Goal: Information Seeking & Learning: Learn about a topic

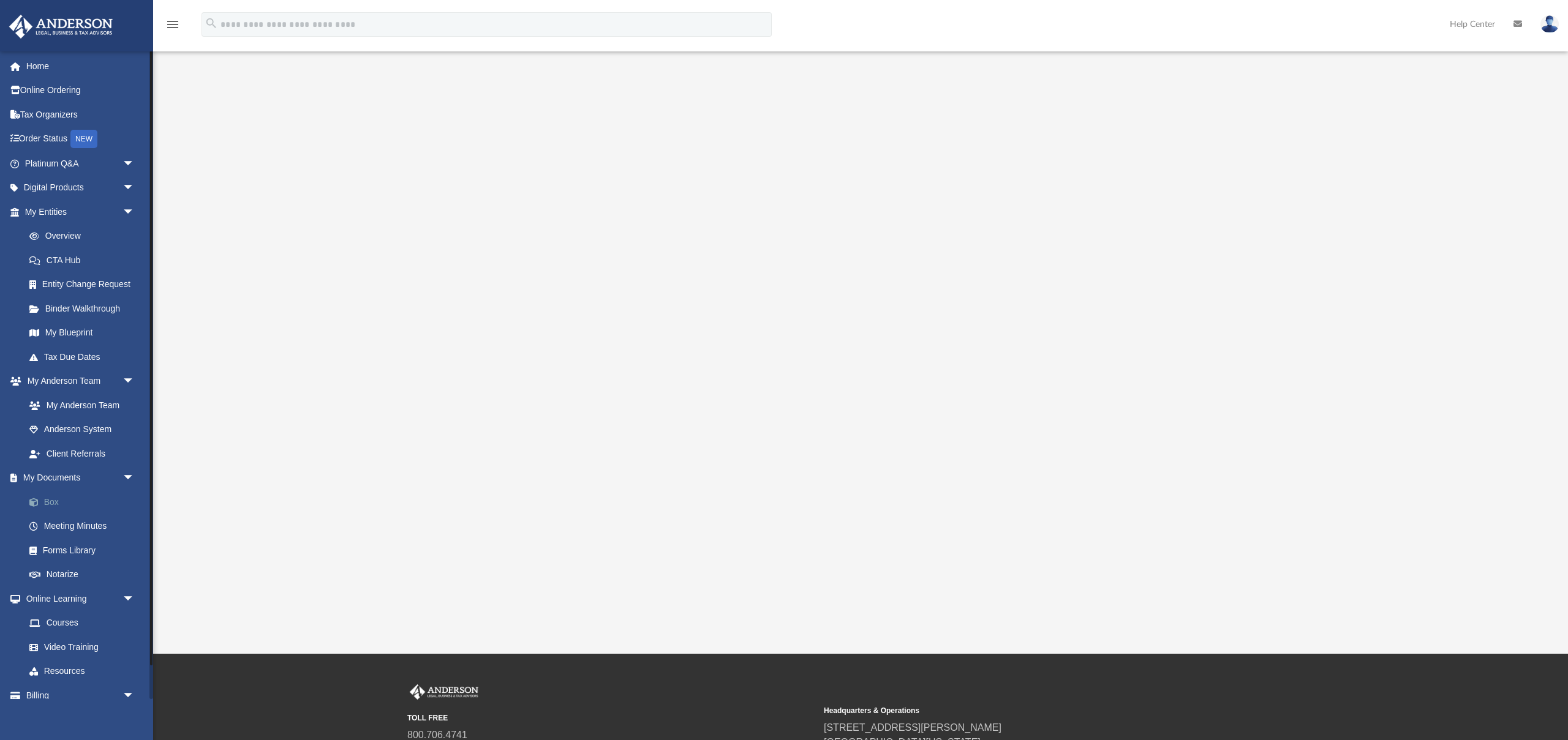
click at [75, 499] on link "Box" at bounding box center [85, 502] width 136 height 25
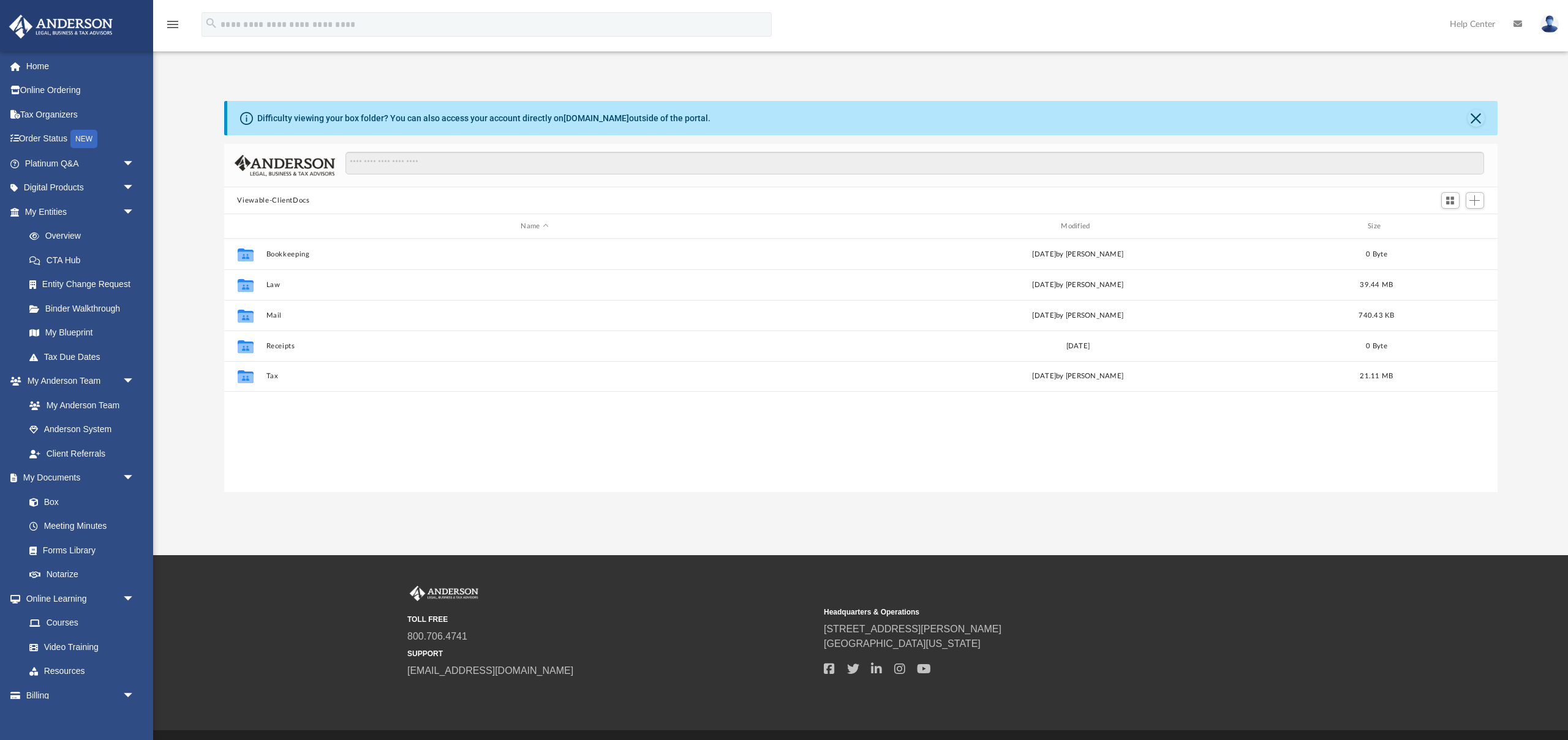
scroll to position [279, 1273]
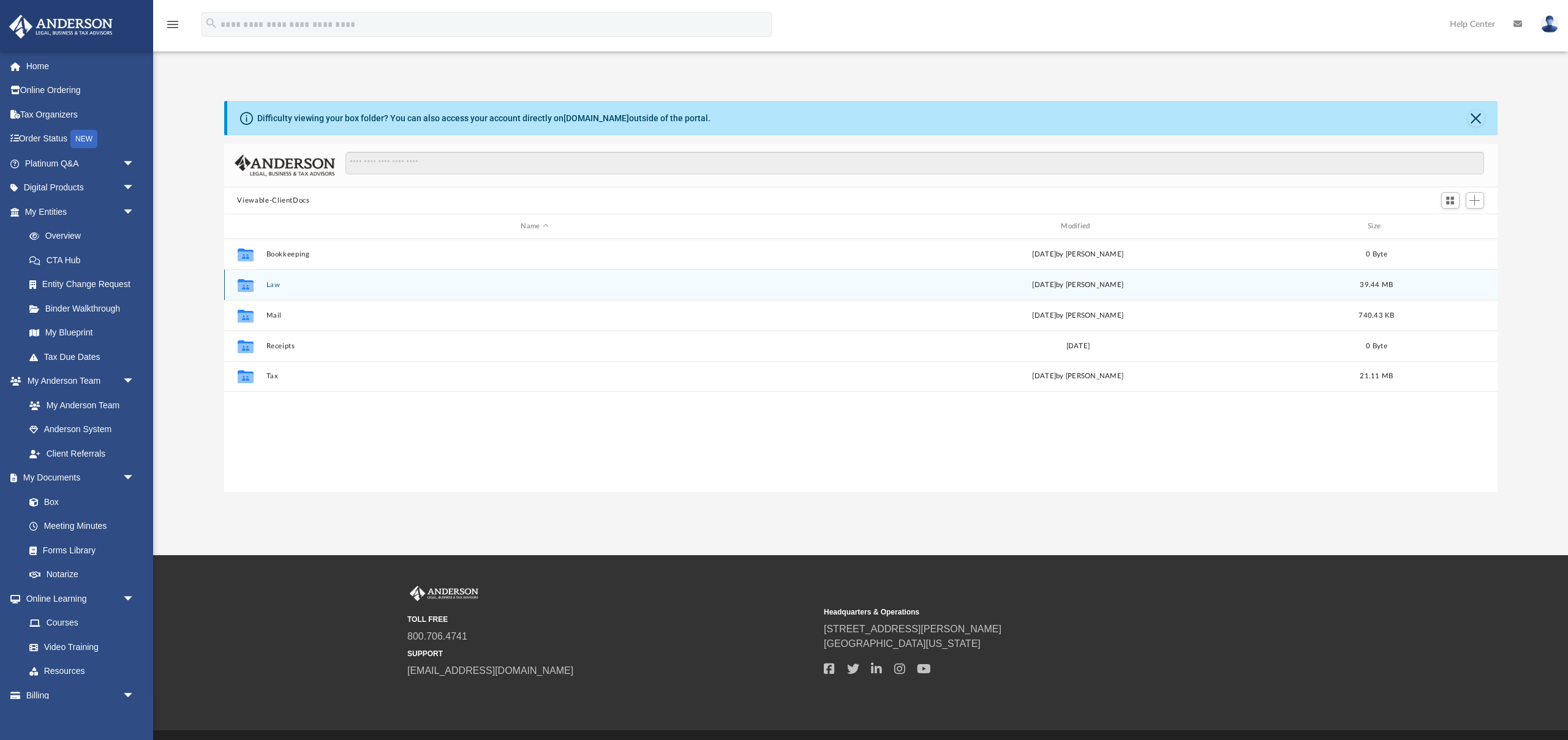
click at [272, 288] on button "Law" at bounding box center [534, 285] width 538 height 8
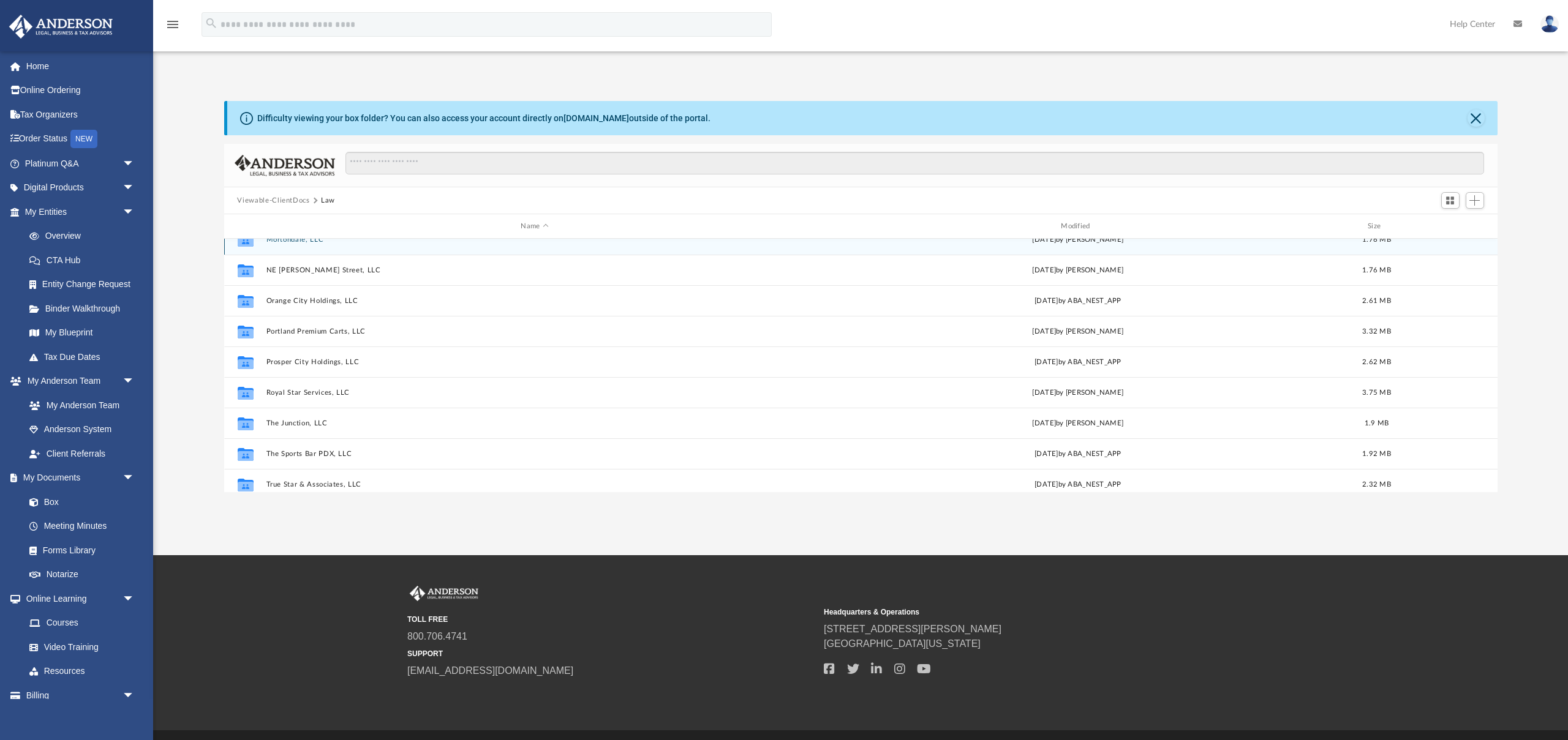
scroll to position [175, 0]
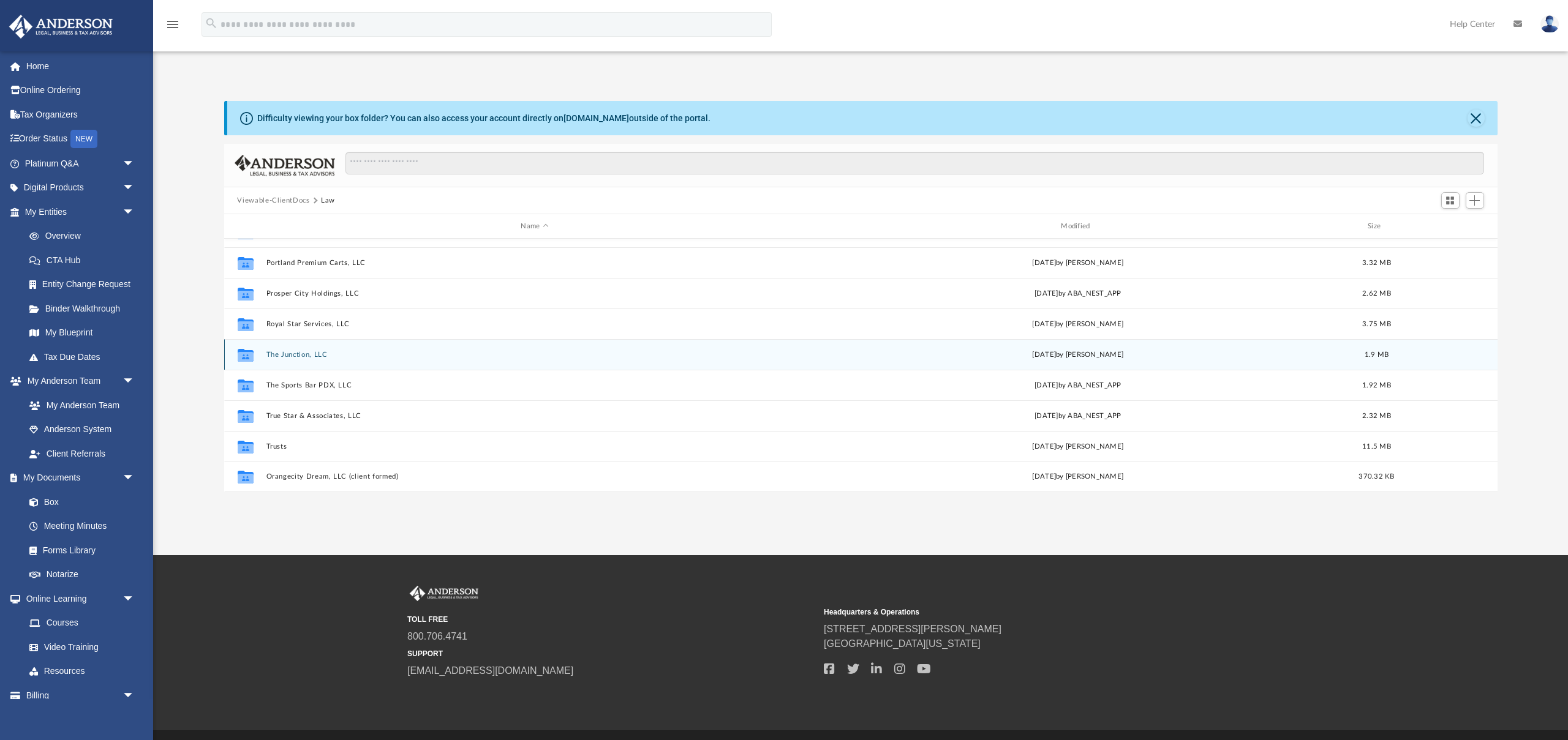
click at [307, 361] on div "Collaborated Folder The Junction, LLC [DATE] by [PERSON_NAME] 1.9 MB" at bounding box center [860, 354] width 1273 height 31
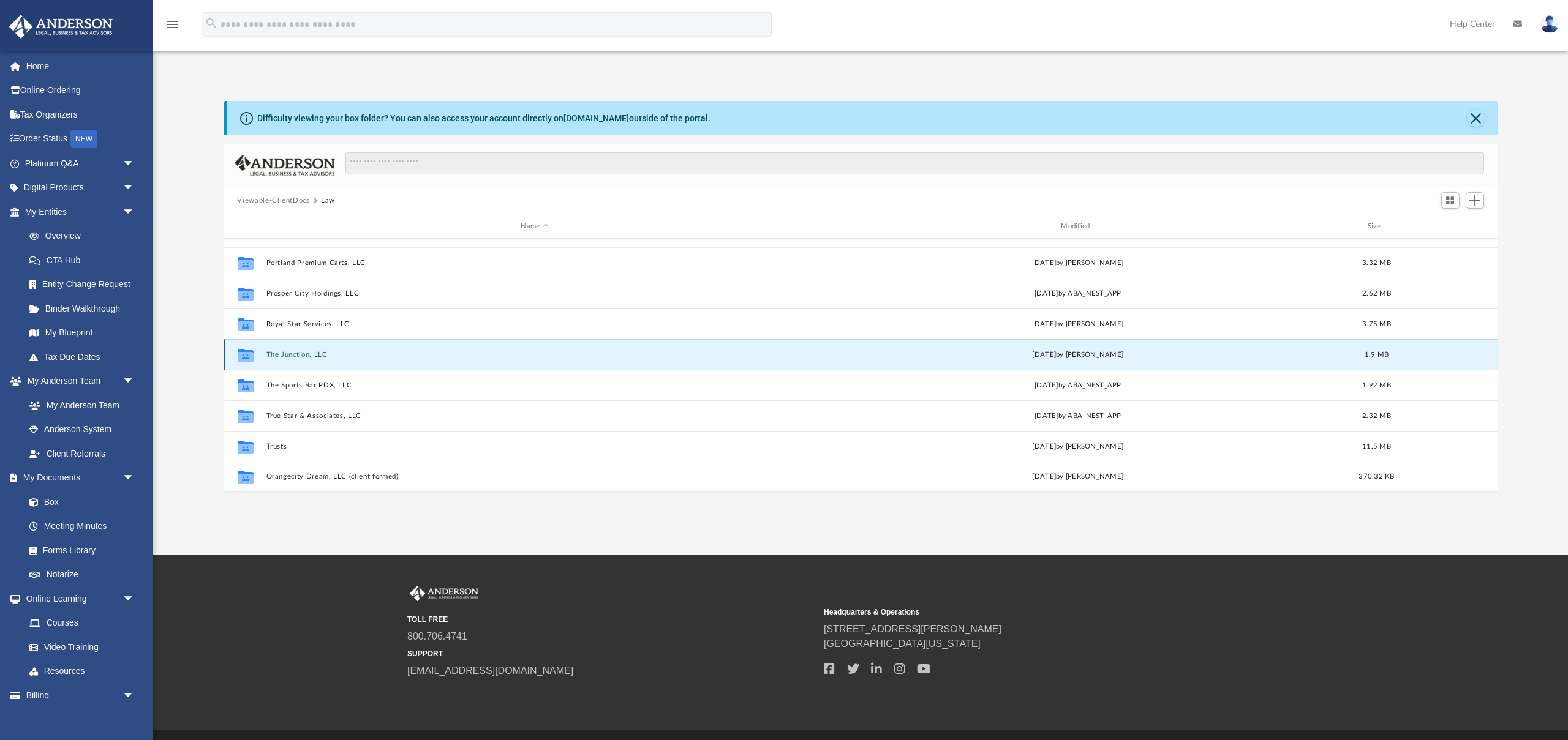
click at [307, 356] on button "The Junction, LLC" at bounding box center [534, 354] width 538 height 8
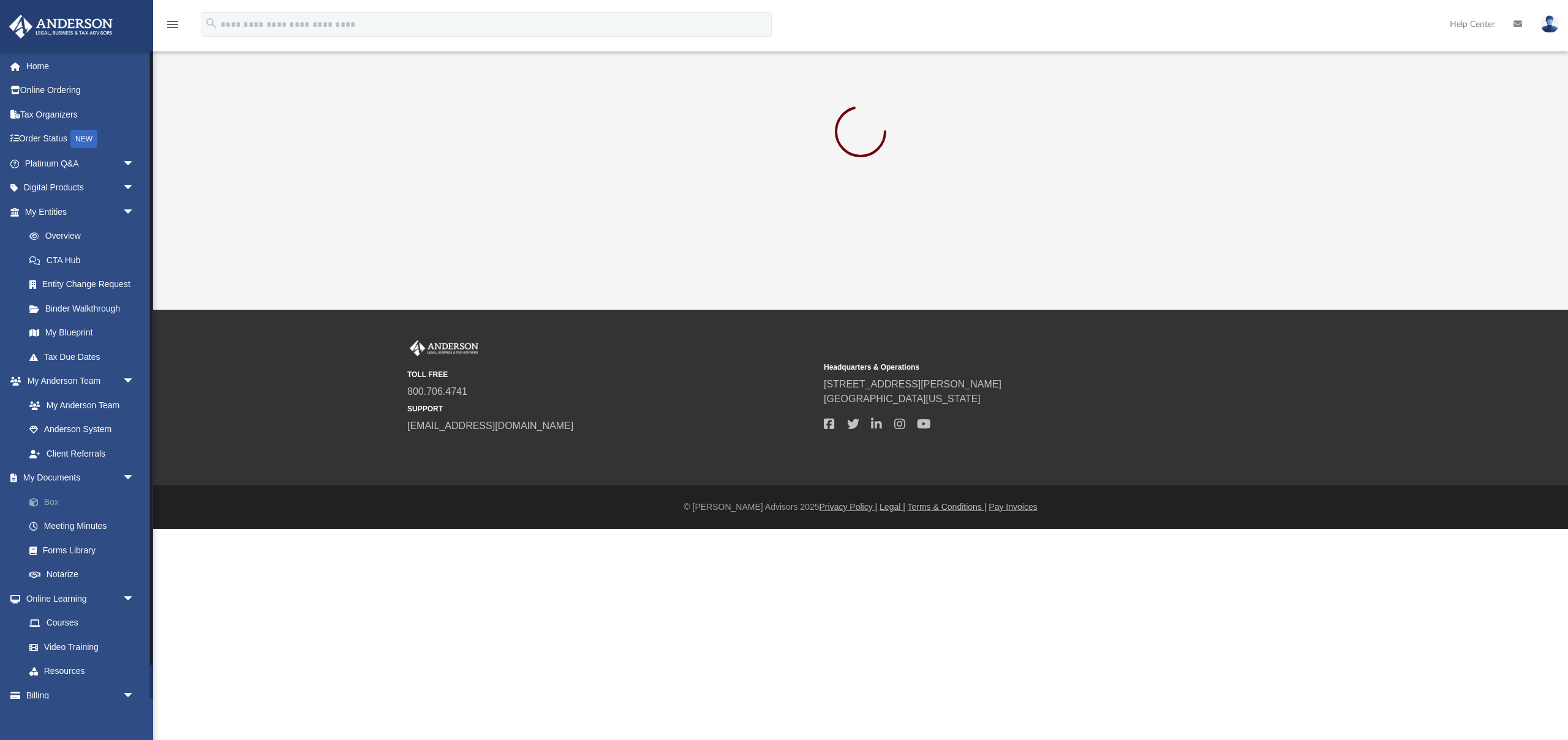
click at [73, 504] on link "Box" at bounding box center [85, 502] width 136 height 25
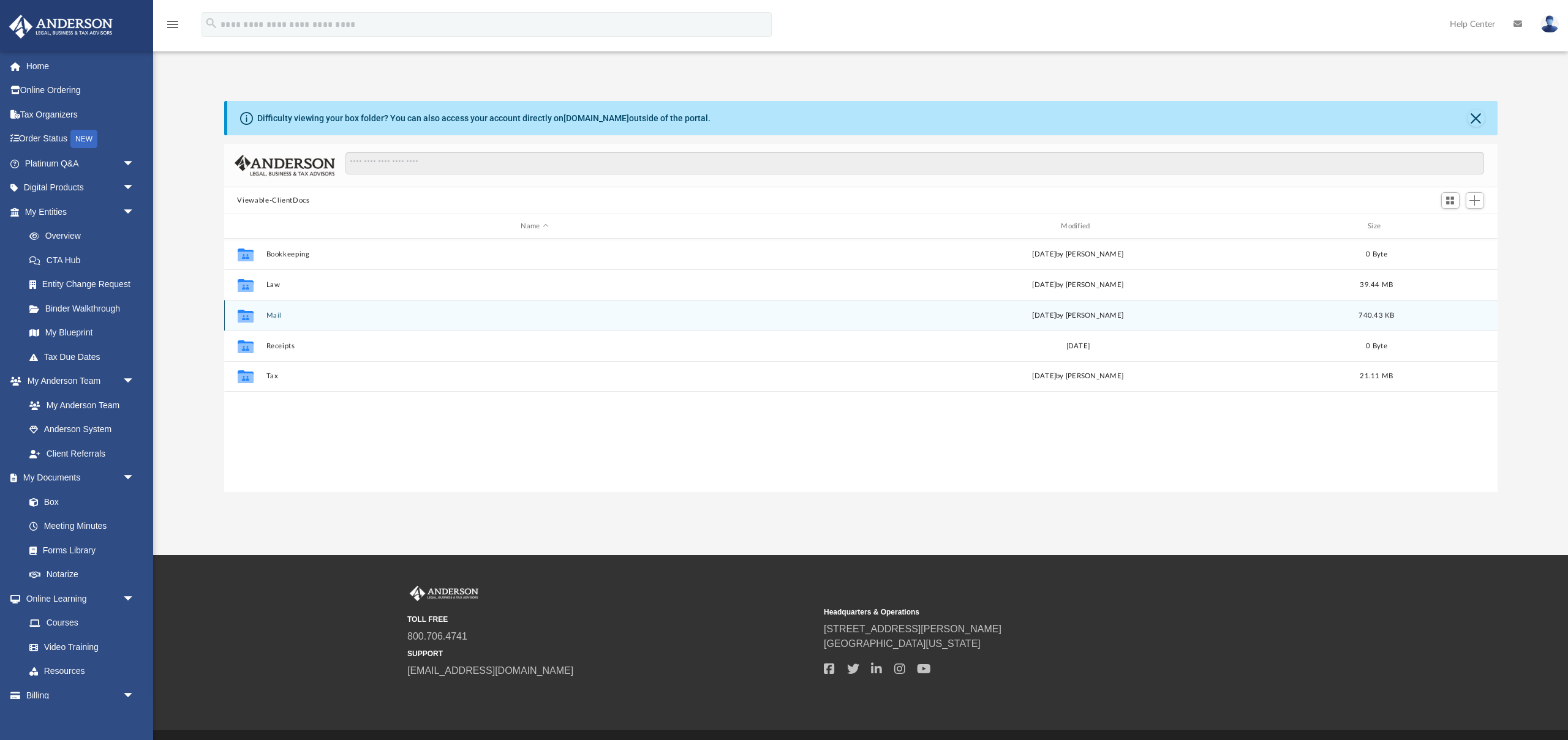
scroll to position [279, 1273]
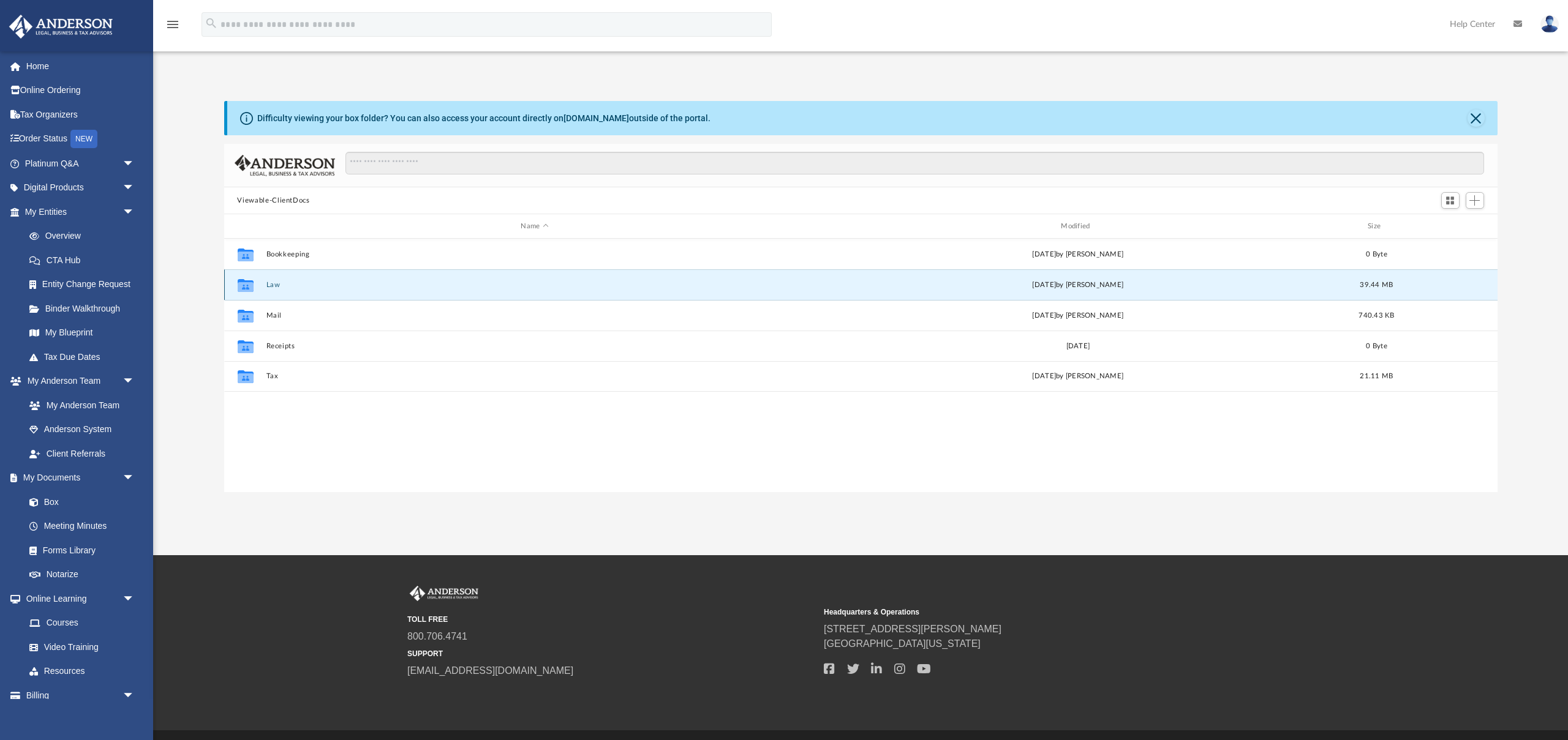
click at [280, 285] on button "Law" at bounding box center [534, 285] width 538 height 8
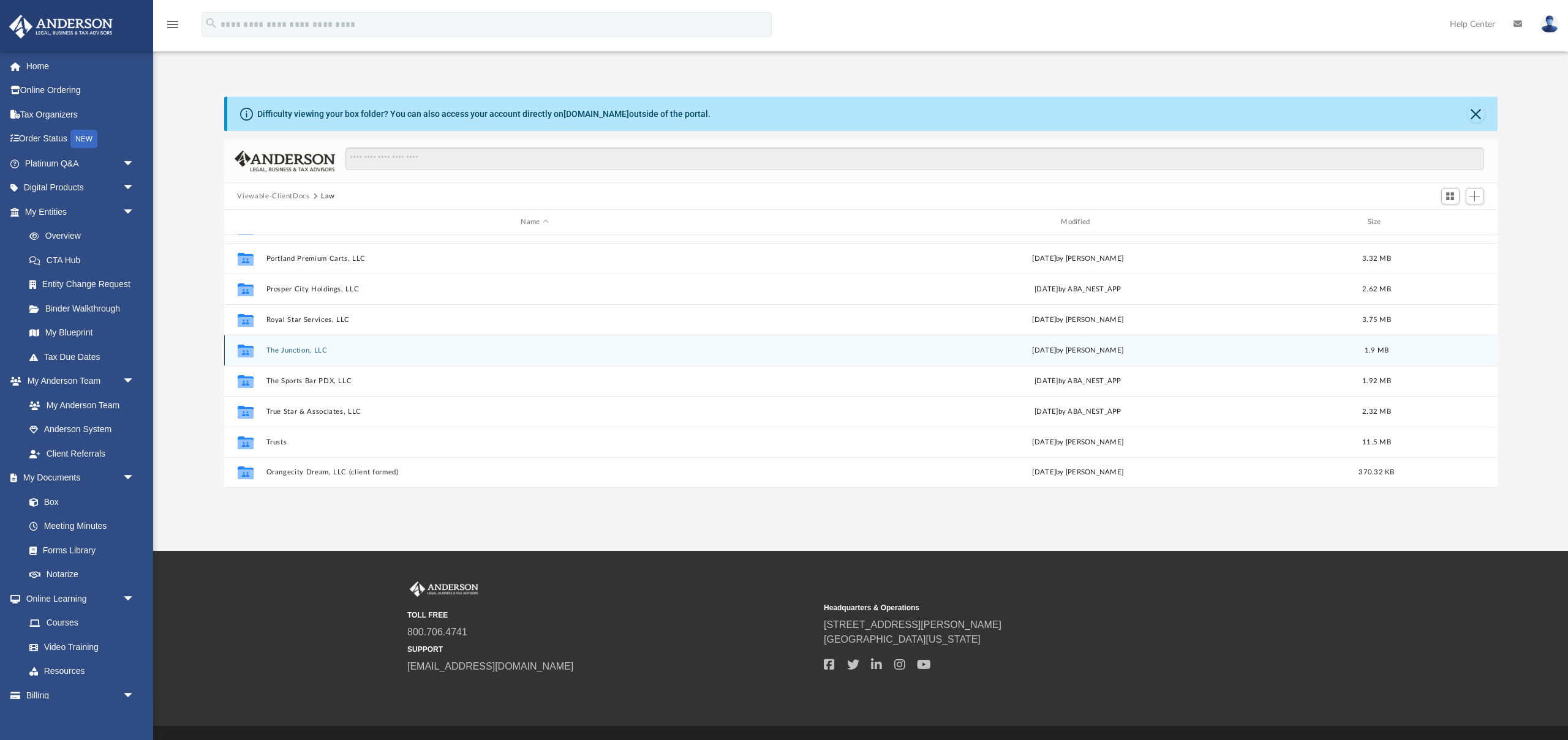
scroll to position [0, 0]
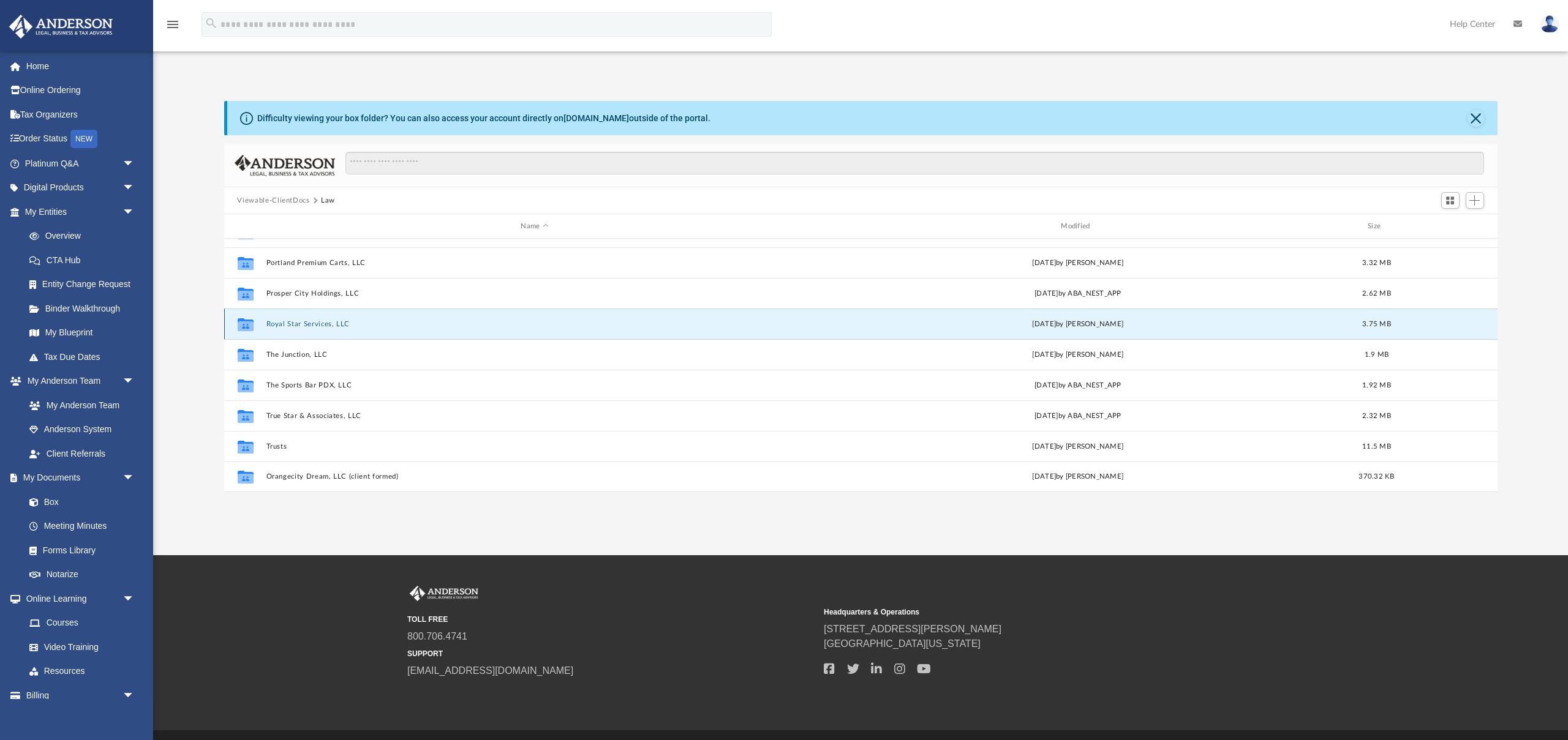
click at [302, 324] on button "Royal Star Services, LLC" at bounding box center [534, 324] width 538 height 8
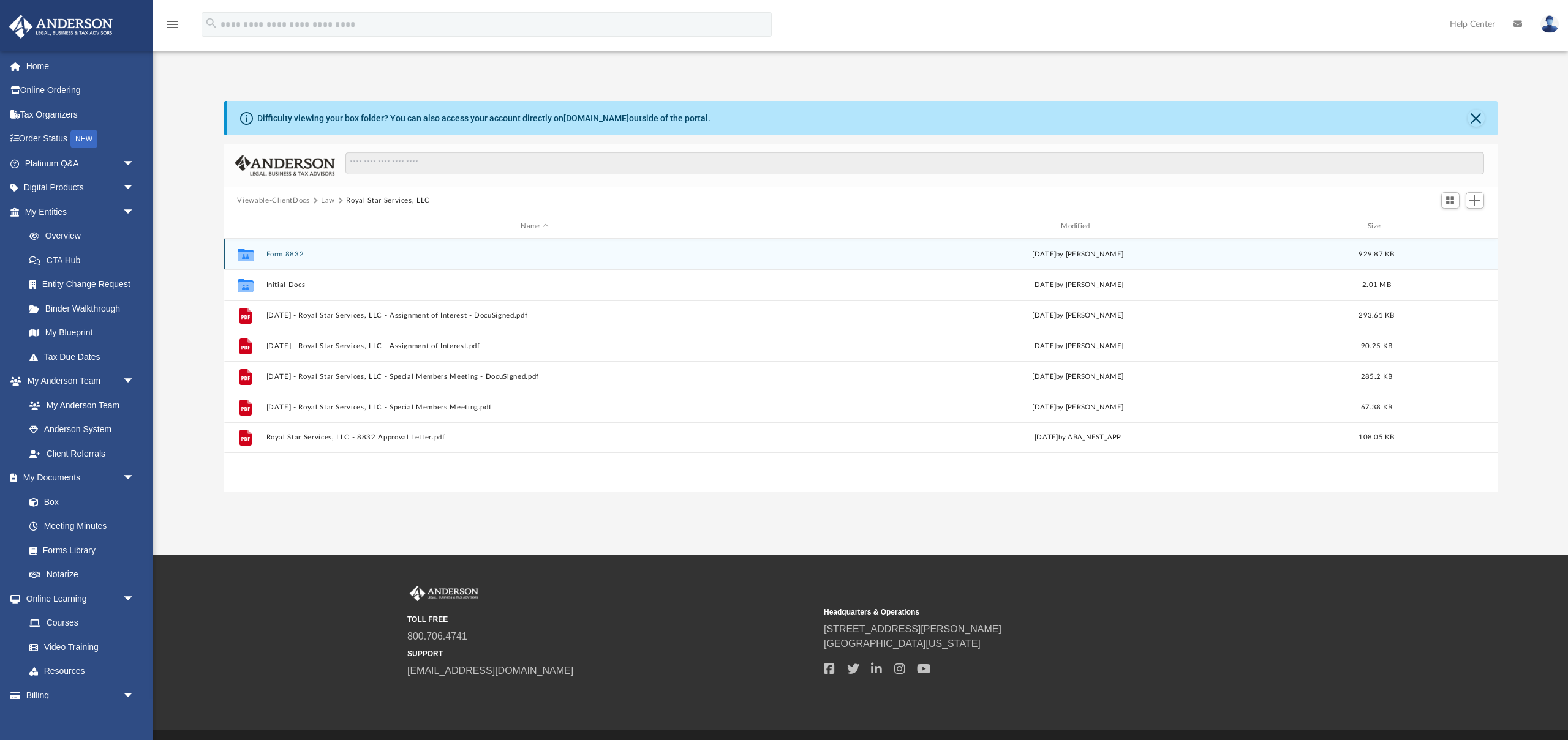
click at [284, 253] on button "Form 8832" at bounding box center [534, 254] width 538 height 8
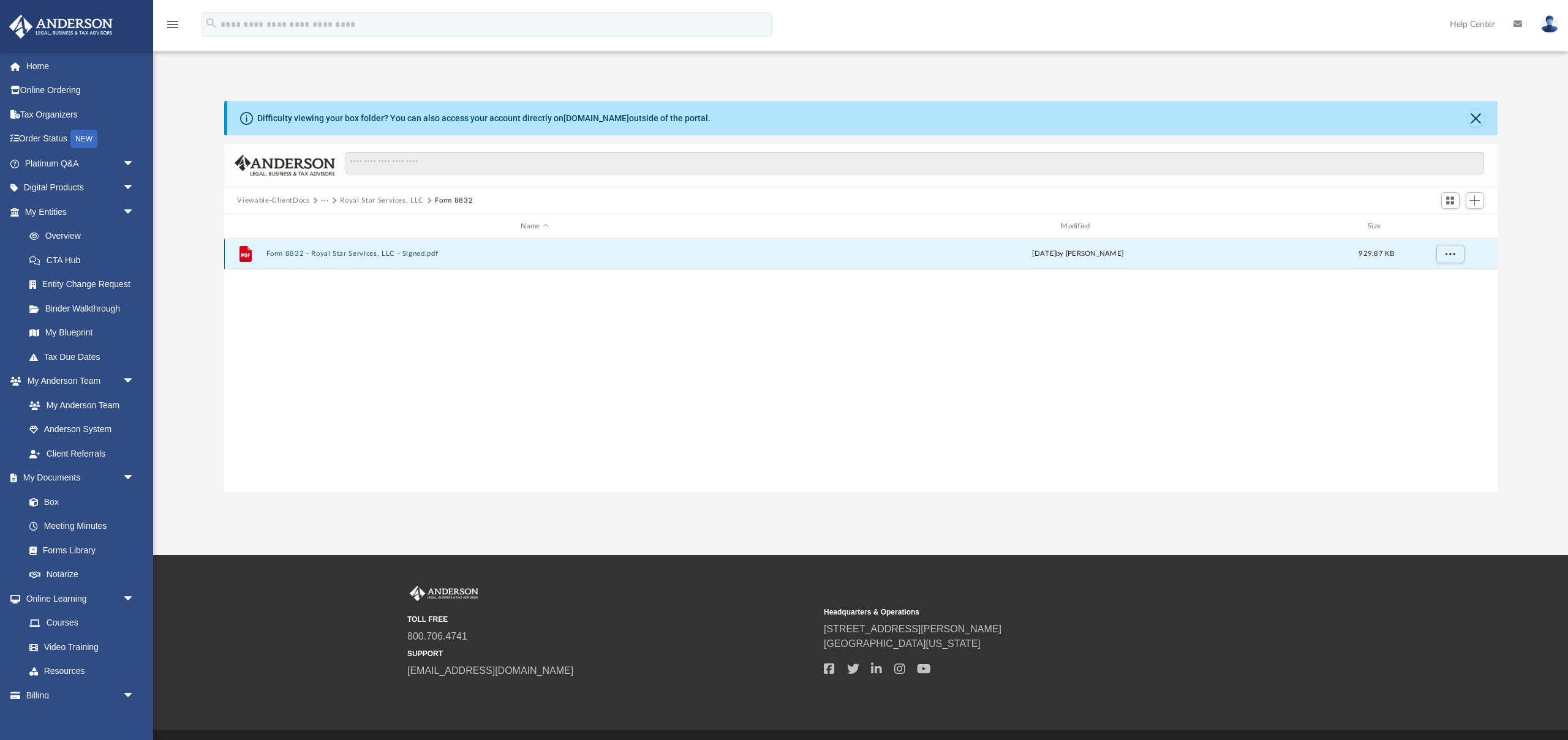
click at [333, 253] on button "Form 8832 - Royal Star Services, LLC - Signed.pdf" at bounding box center [534, 254] width 538 height 8
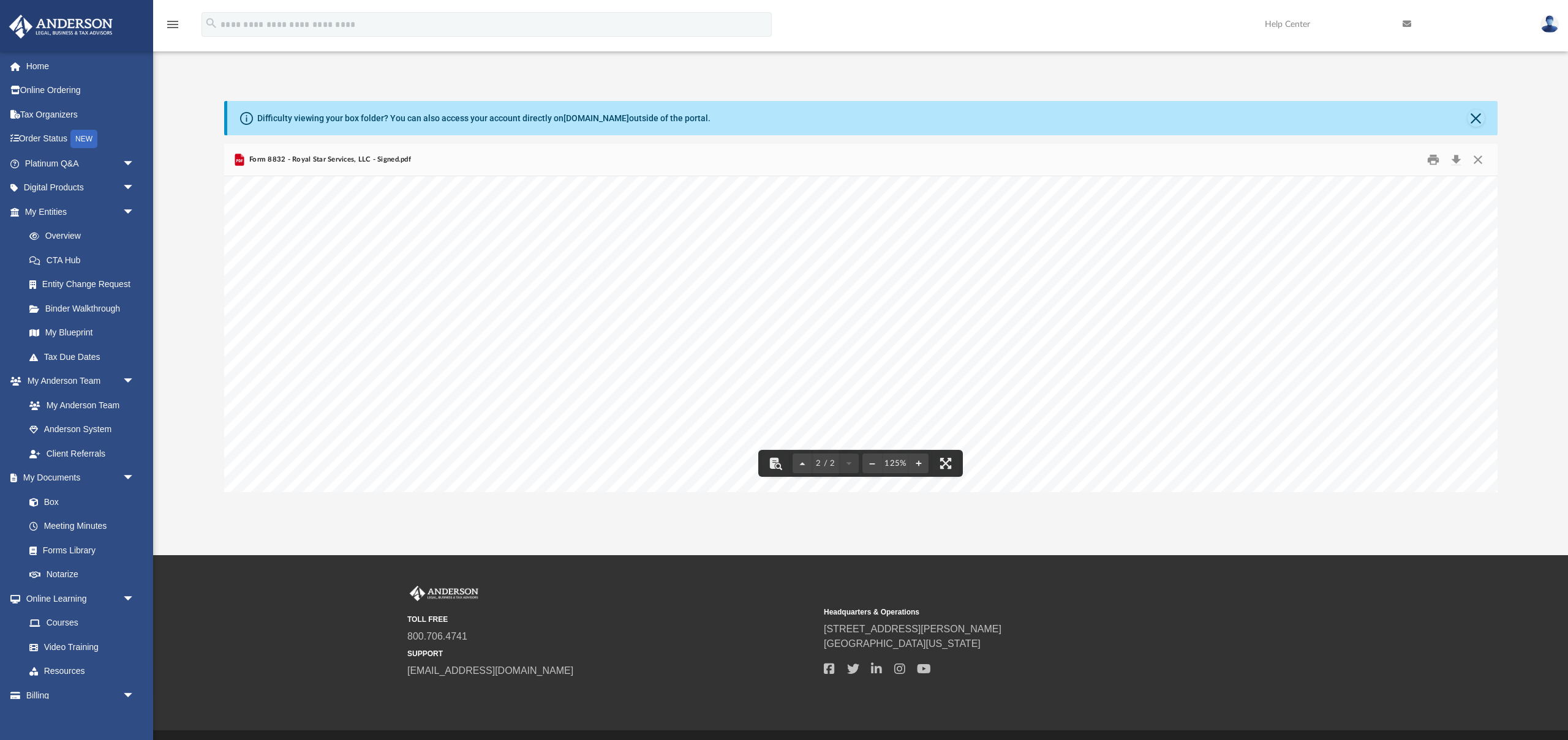
scroll to position [2527, 0]
click at [871, 463] on button "File preview" at bounding box center [872, 463] width 20 height 27
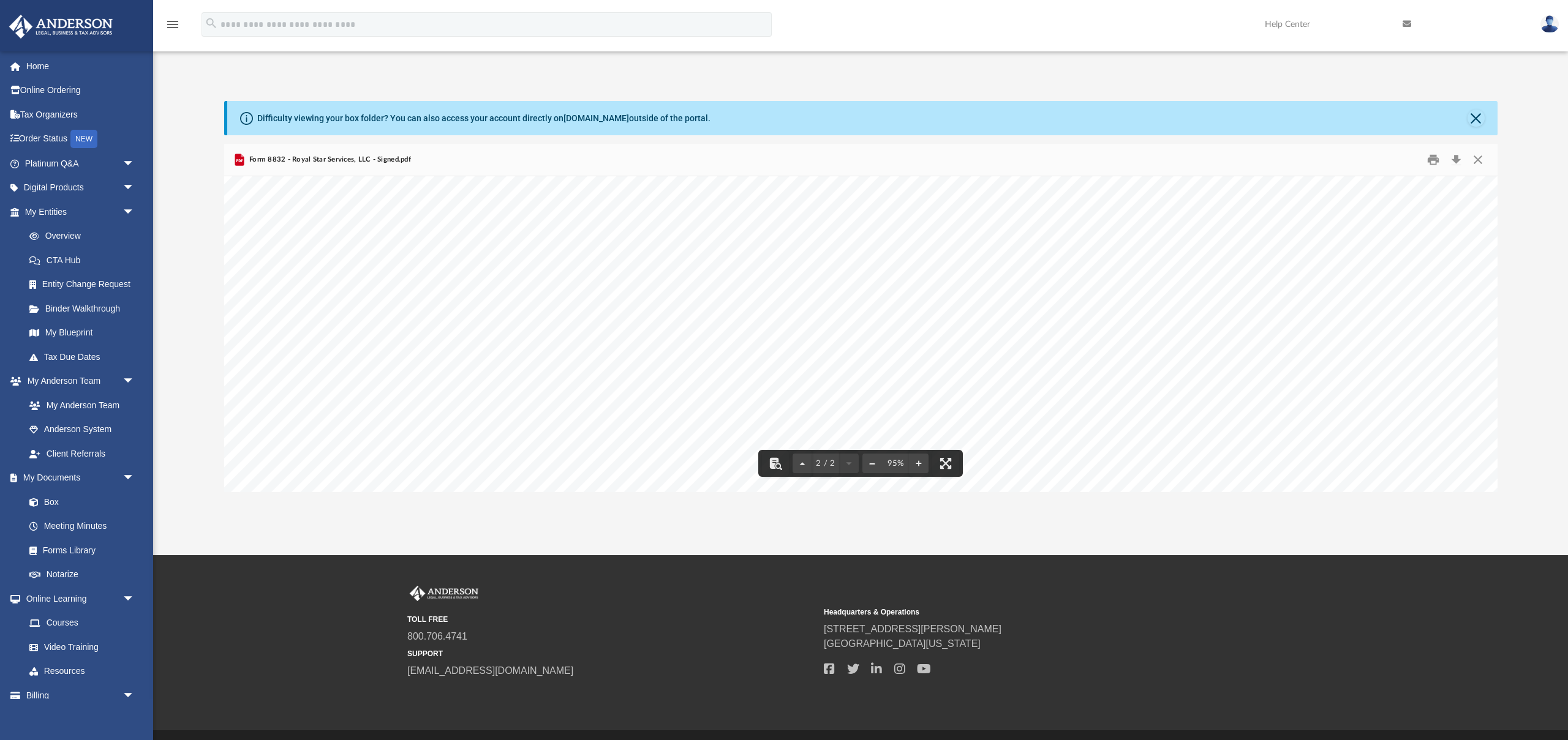
click at [871, 463] on button "File preview" at bounding box center [872, 463] width 20 height 27
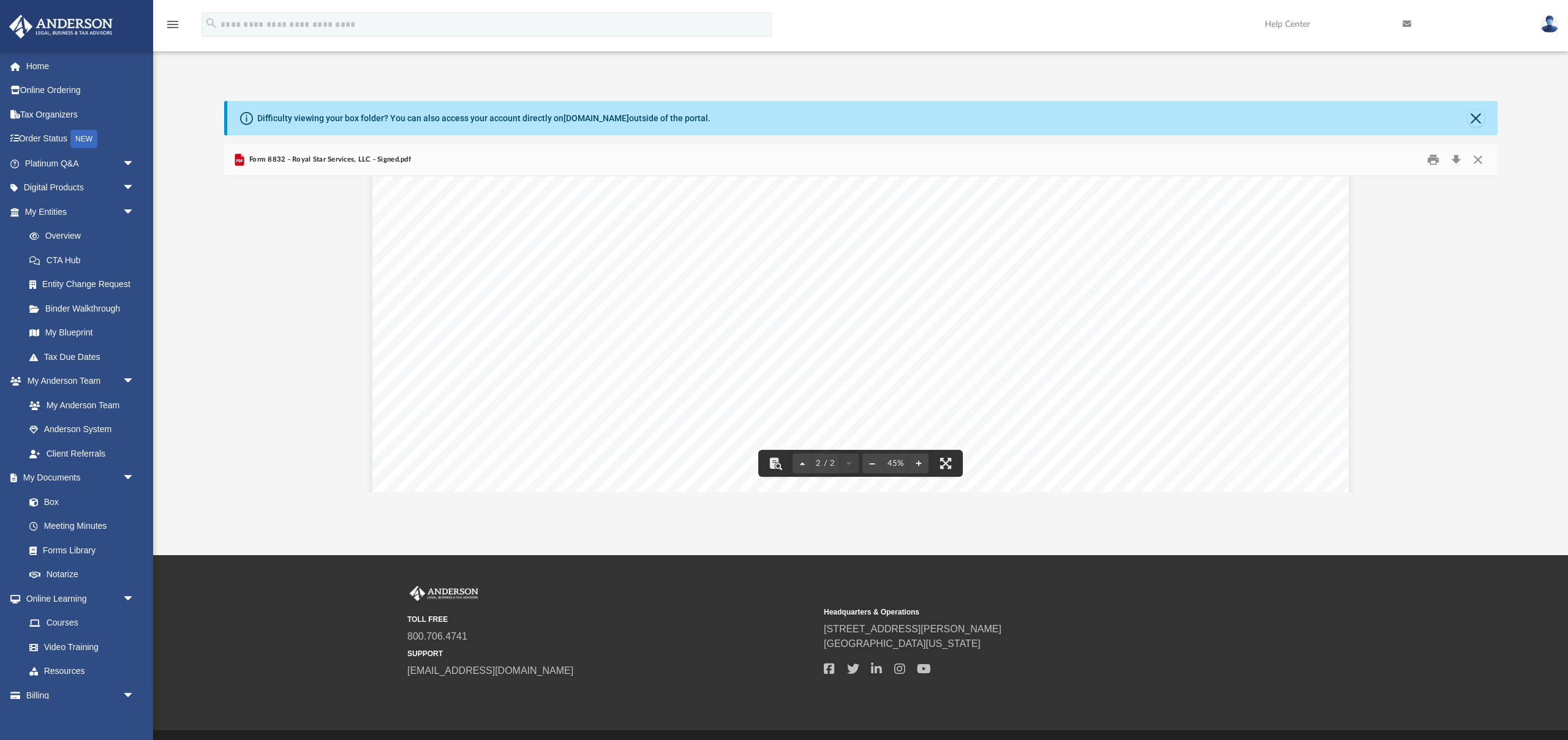
click at [871, 463] on button "File preview" at bounding box center [872, 463] width 20 height 27
click at [917, 463] on button "File preview" at bounding box center [919, 463] width 20 height 27
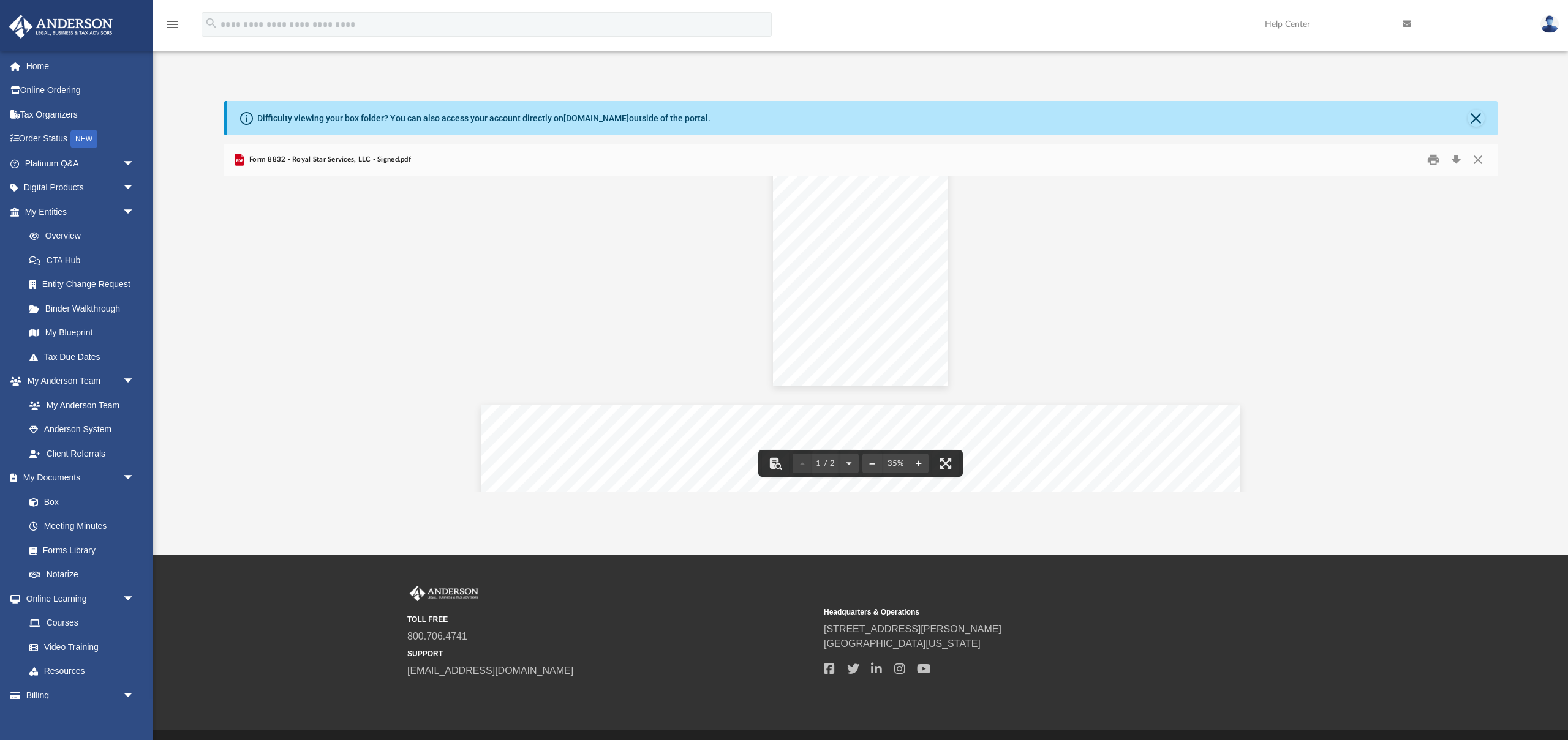
scroll to position [0, 0]
click at [1475, 161] on button "Close" at bounding box center [1477, 160] width 22 height 19
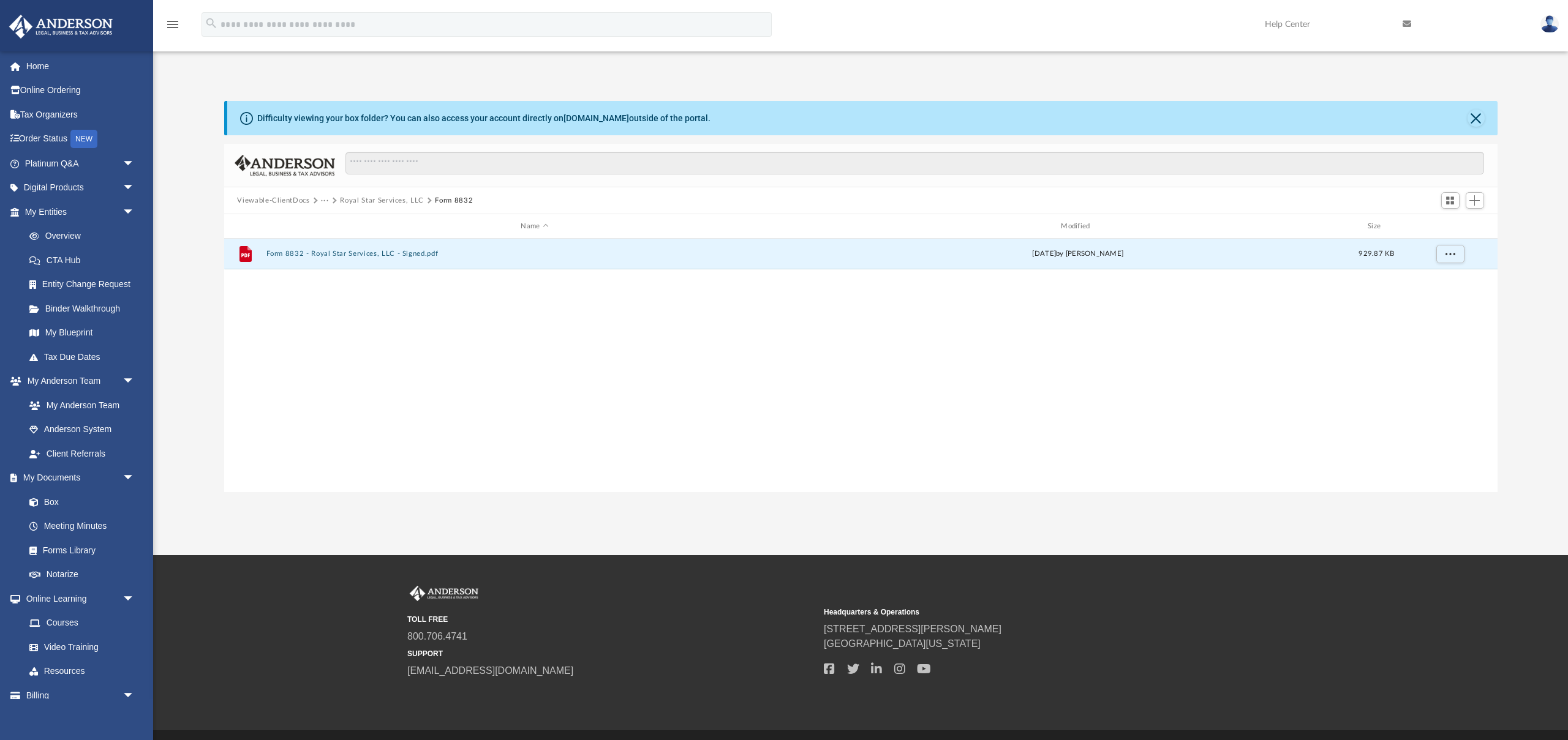
click at [383, 199] on button "Royal Star Services, LLC" at bounding box center [382, 201] width 84 height 11
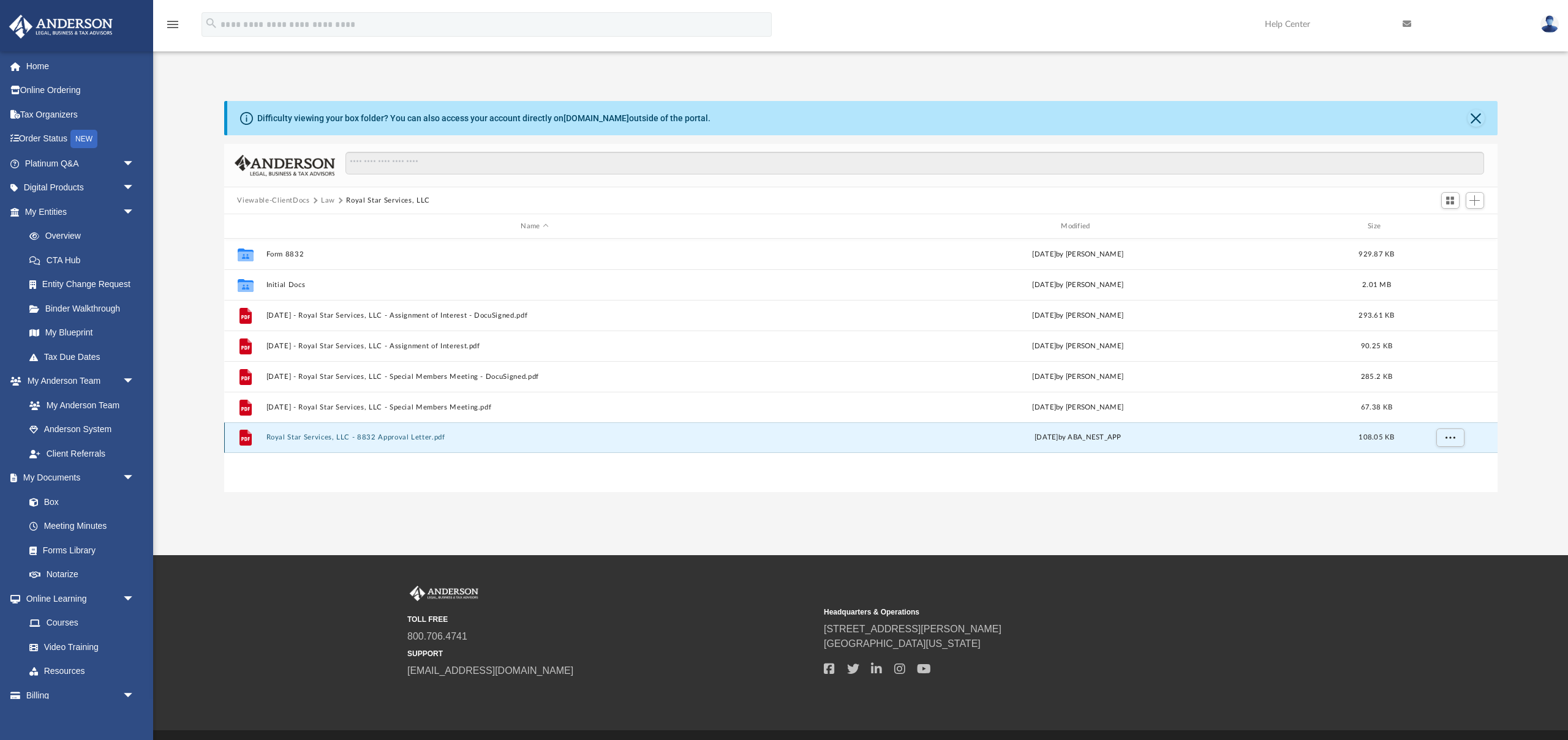
click at [393, 437] on button "Royal Star Services, LLC - 8832 Approval Letter.pdf" at bounding box center [534, 437] width 538 height 8
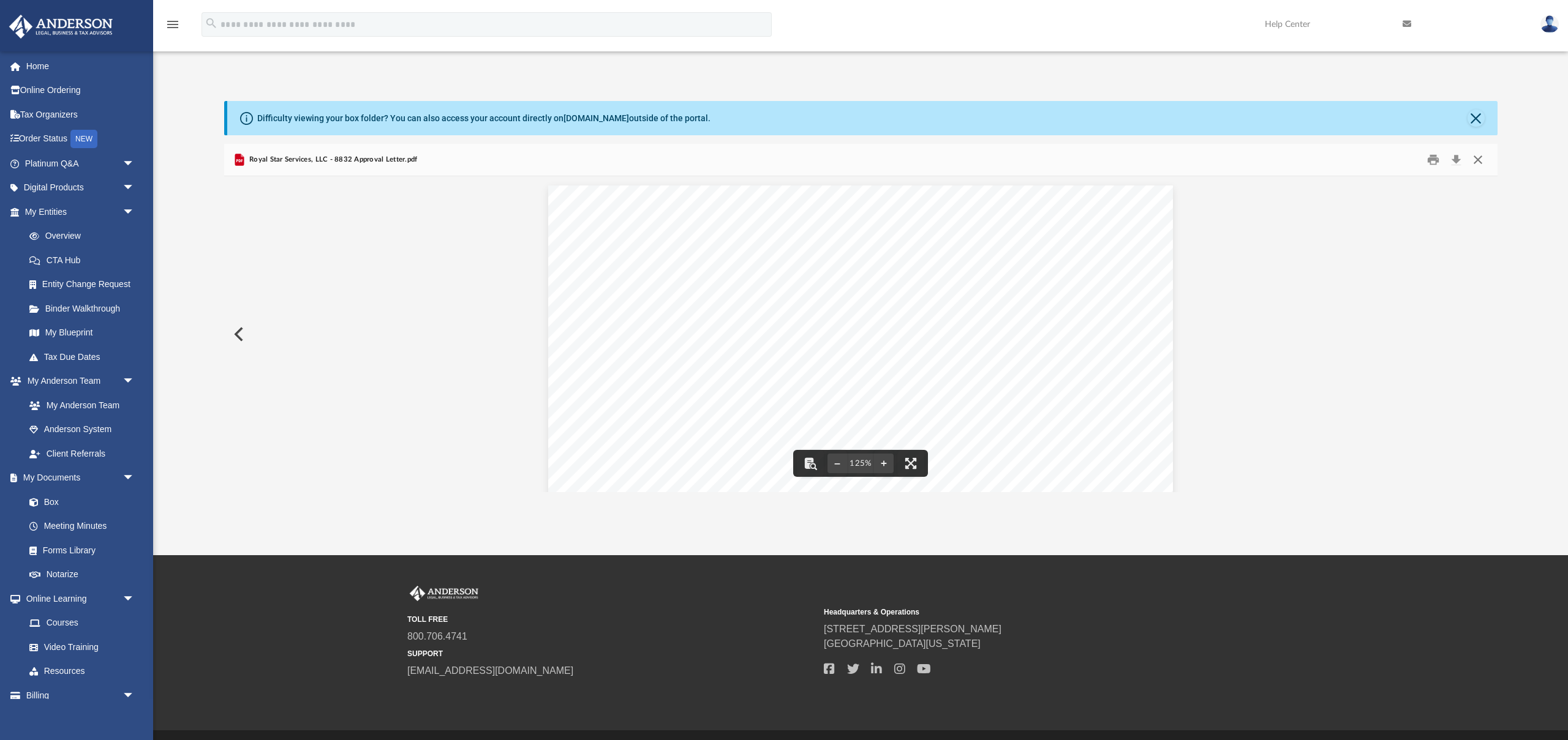
click at [1475, 159] on button "Close" at bounding box center [1477, 160] width 22 height 19
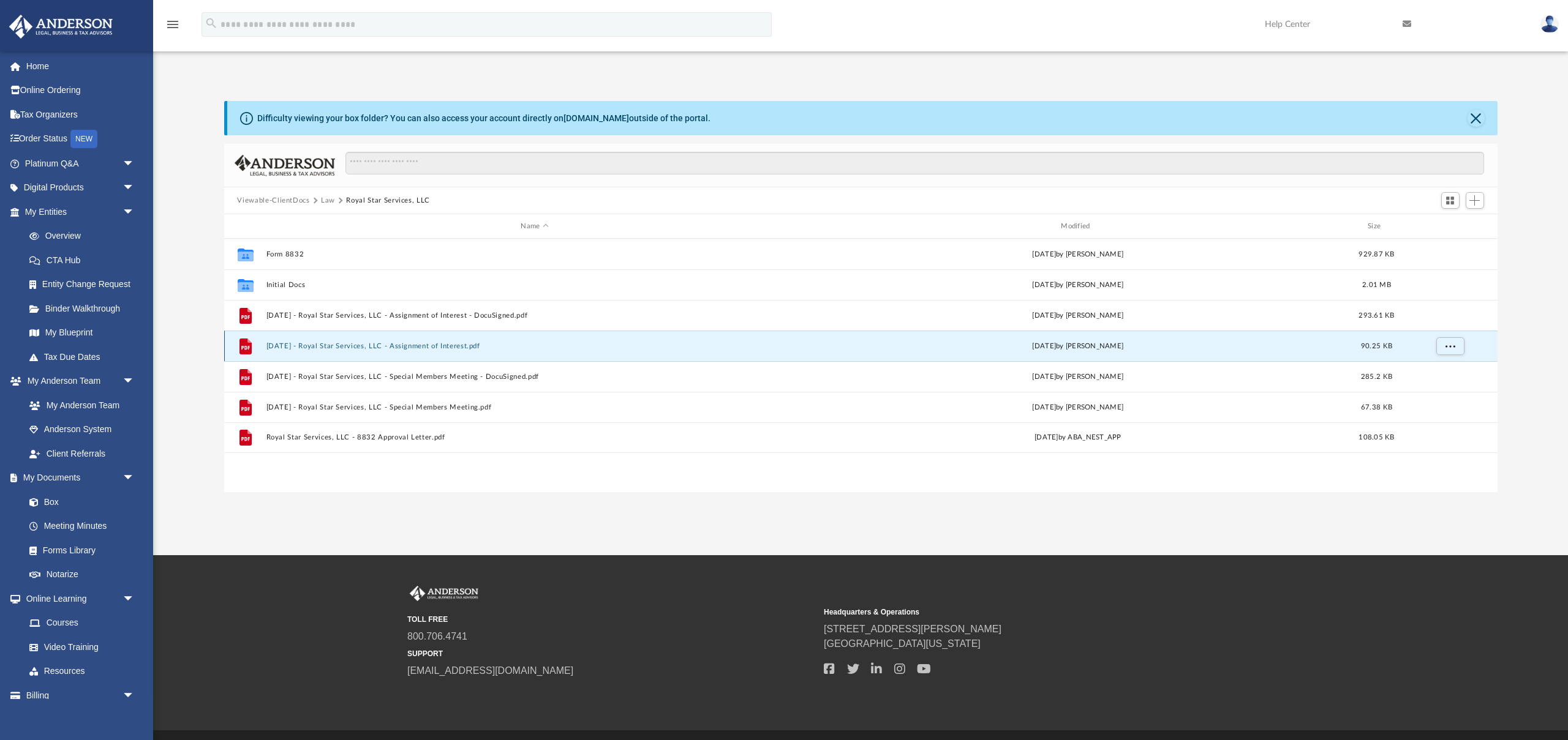
click at [469, 346] on button "[DATE] - Royal Star Services, LLC - Assignment of Interest.pdf" at bounding box center [534, 346] width 538 height 8
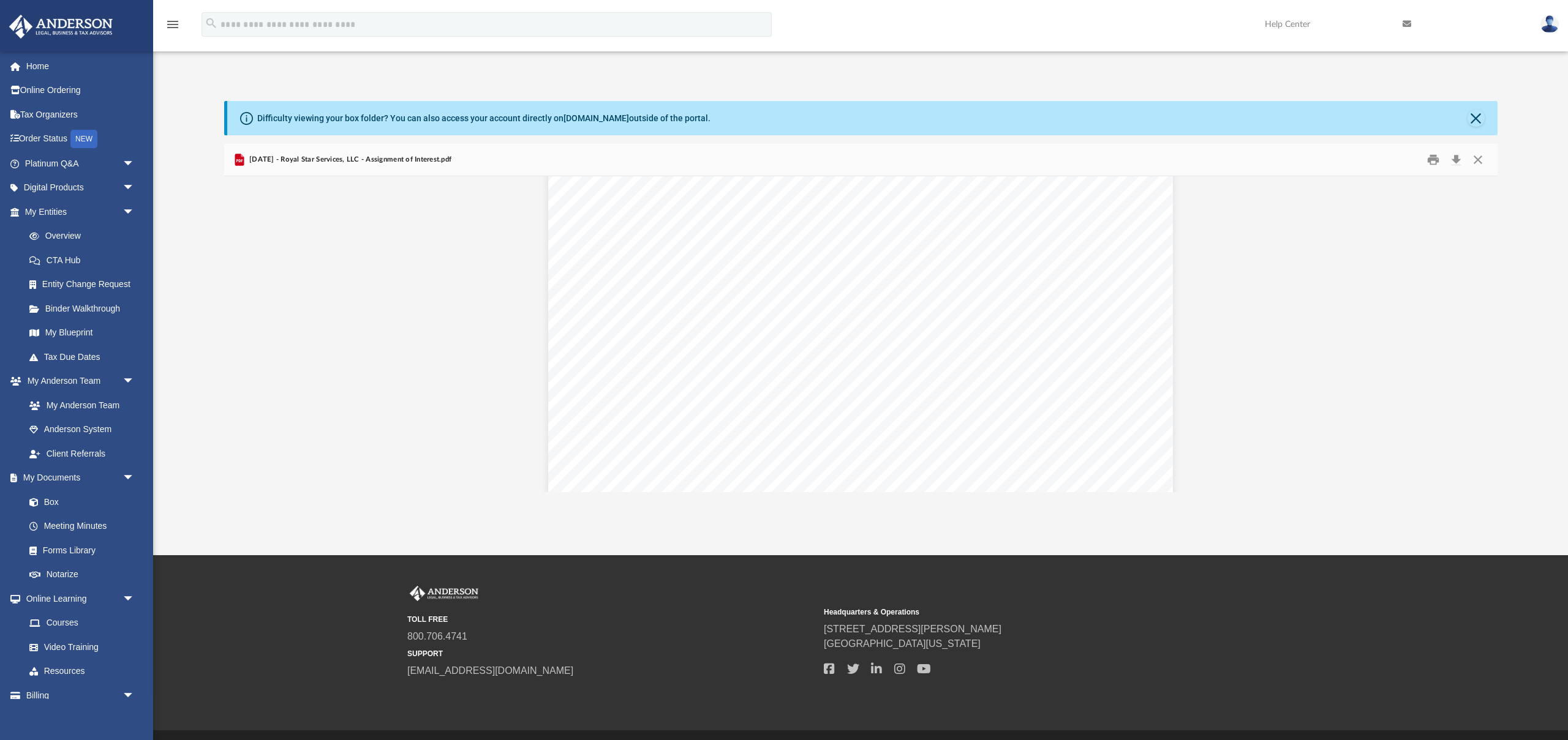
scroll to position [972, 0]
click at [1475, 159] on button "Close" at bounding box center [1477, 160] width 22 height 19
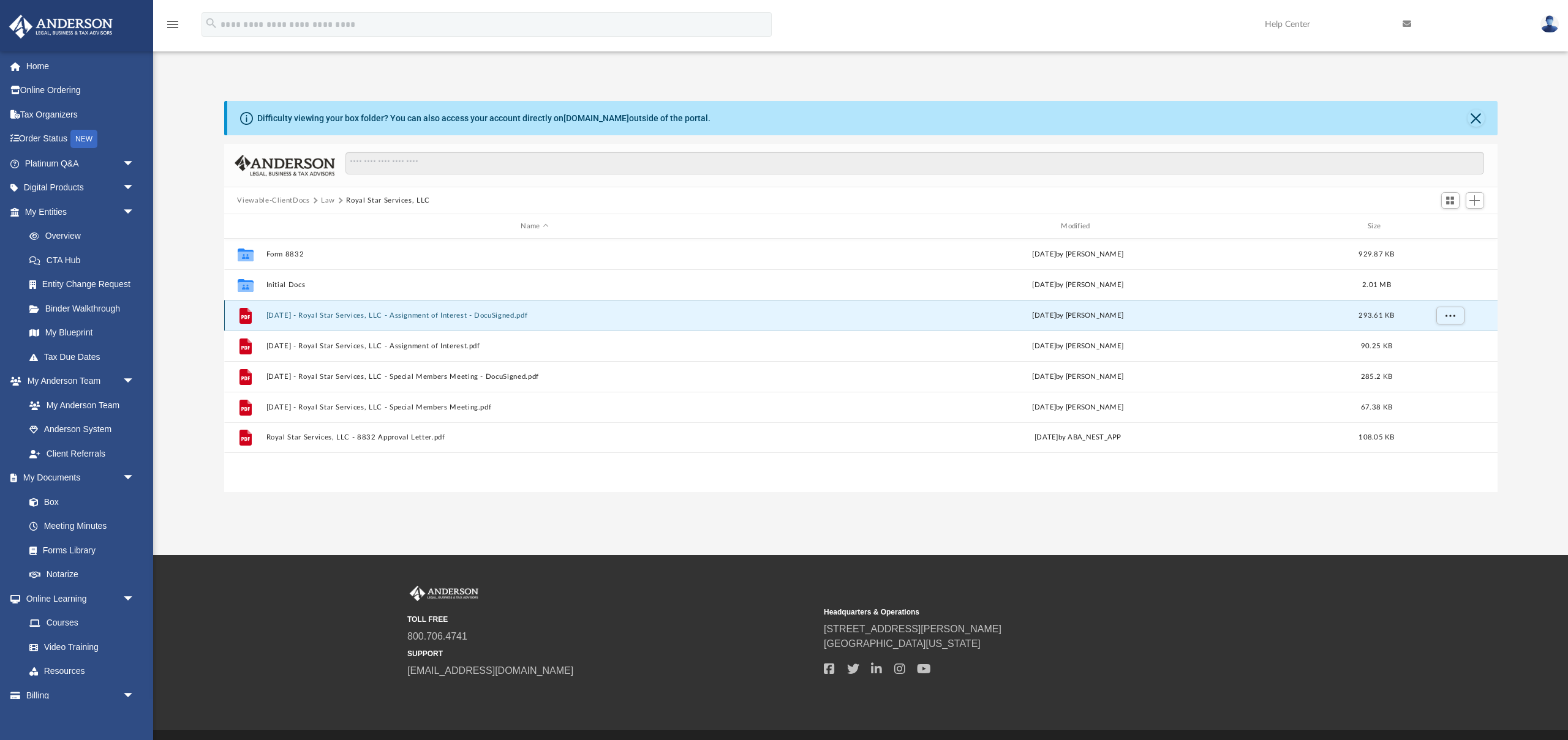
click at [462, 319] on button "[DATE] - Royal Star Services, LLC - Assignment of Interest - DocuSigned.pdf" at bounding box center [534, 315] width 538 height 8
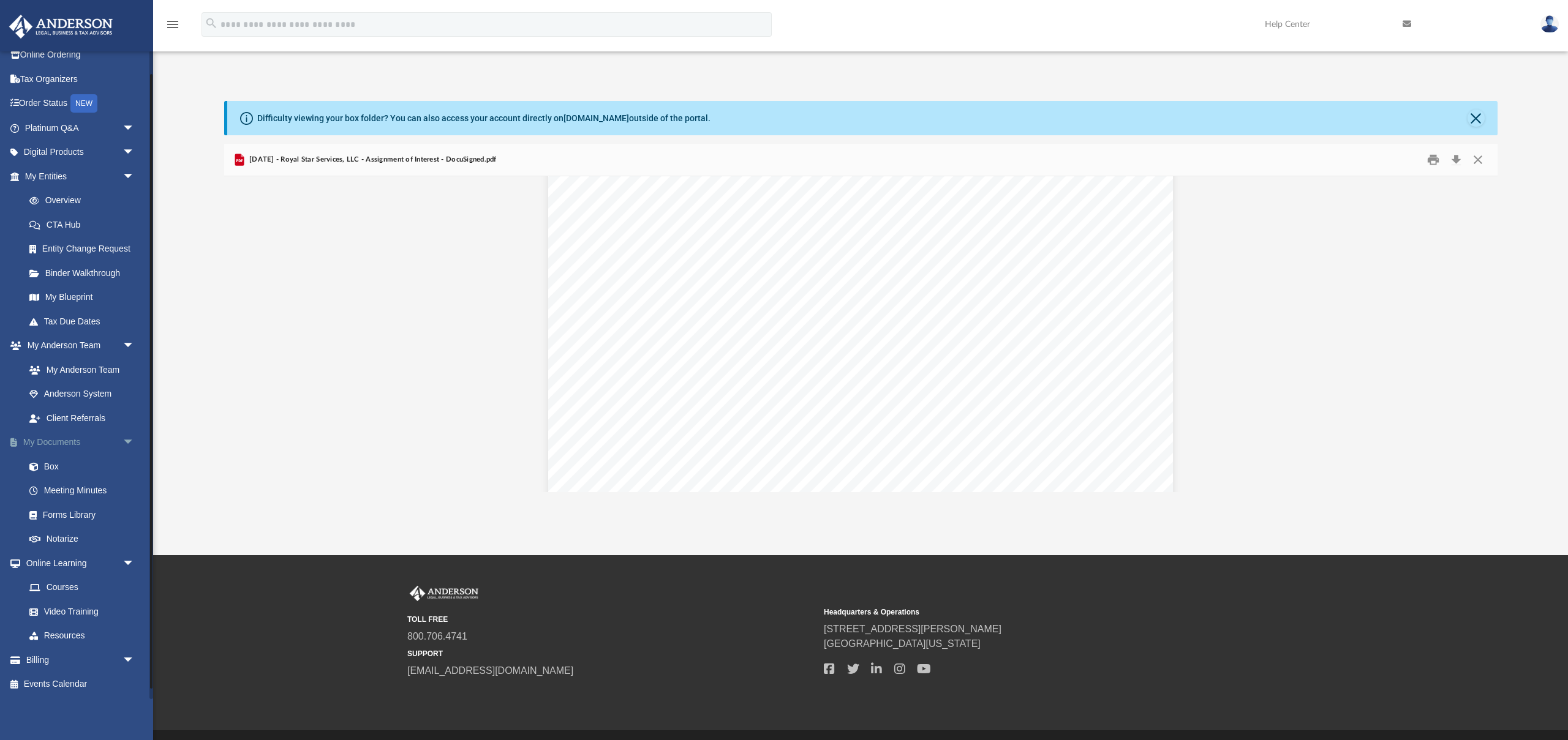
scroll to position [0, 0]
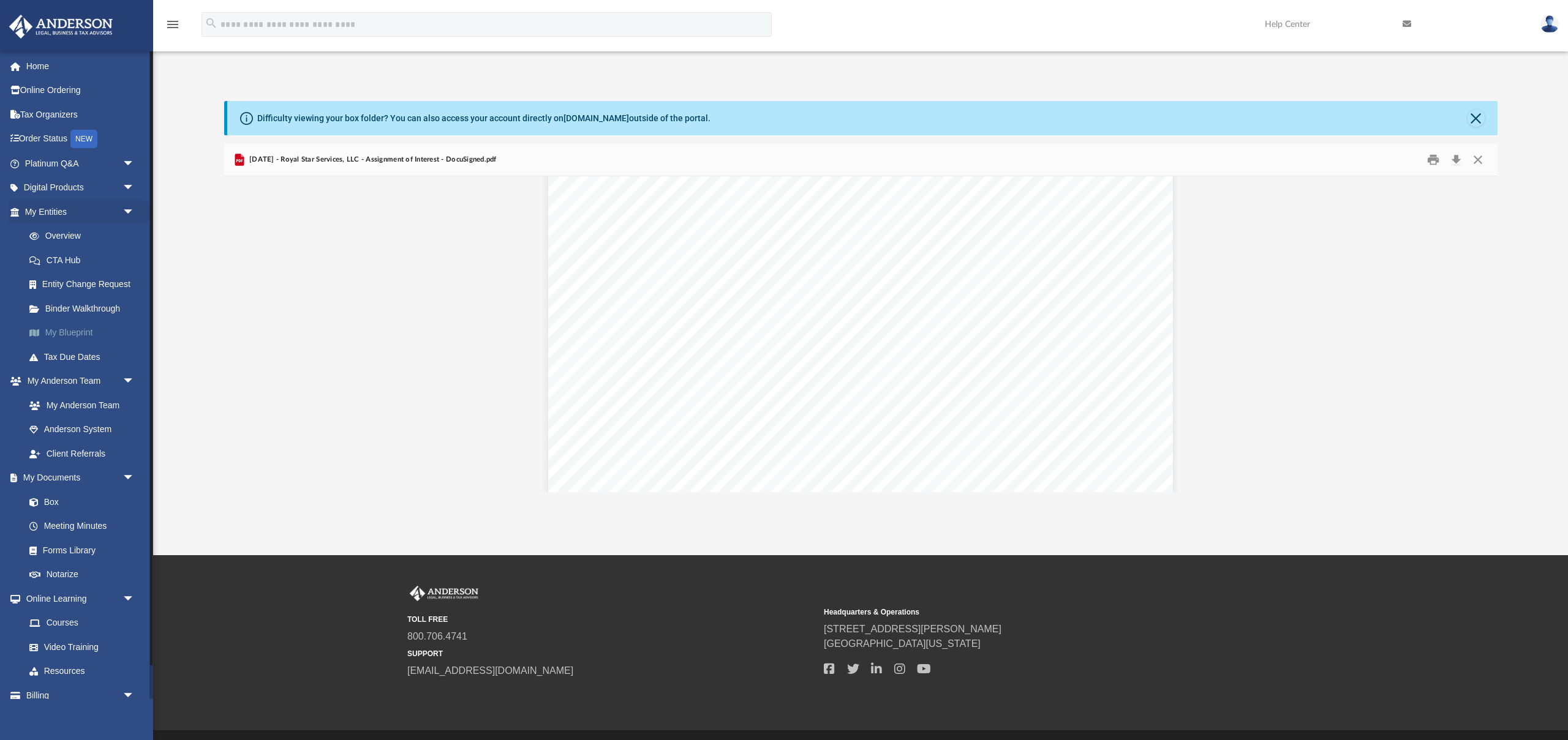
click at [72, 335] on link "My Blueprint" at bounding box center [85, 333] width 136 height 25
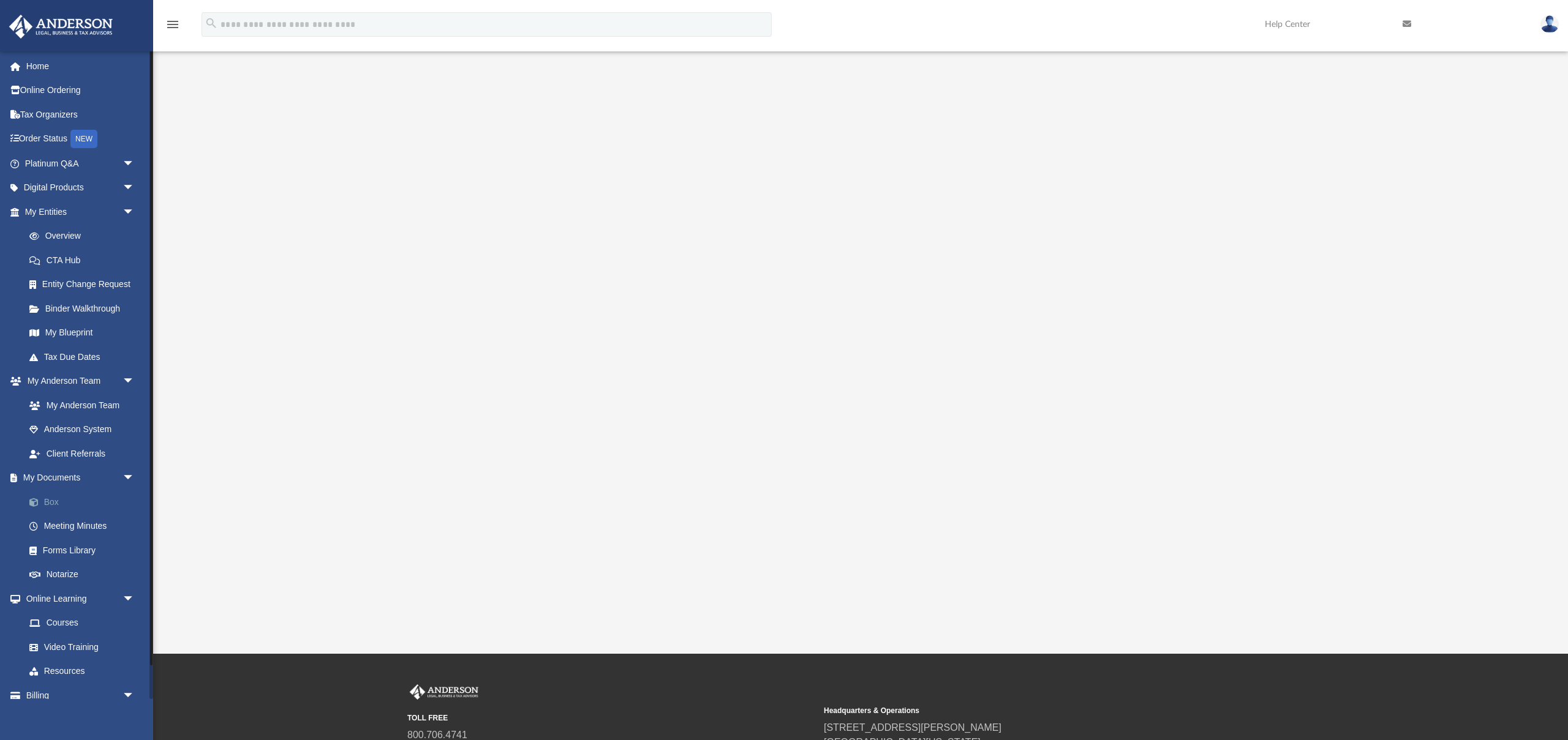
click at [69, 501] on link "Box" at bounding box center [85, 502] width 136 height 25
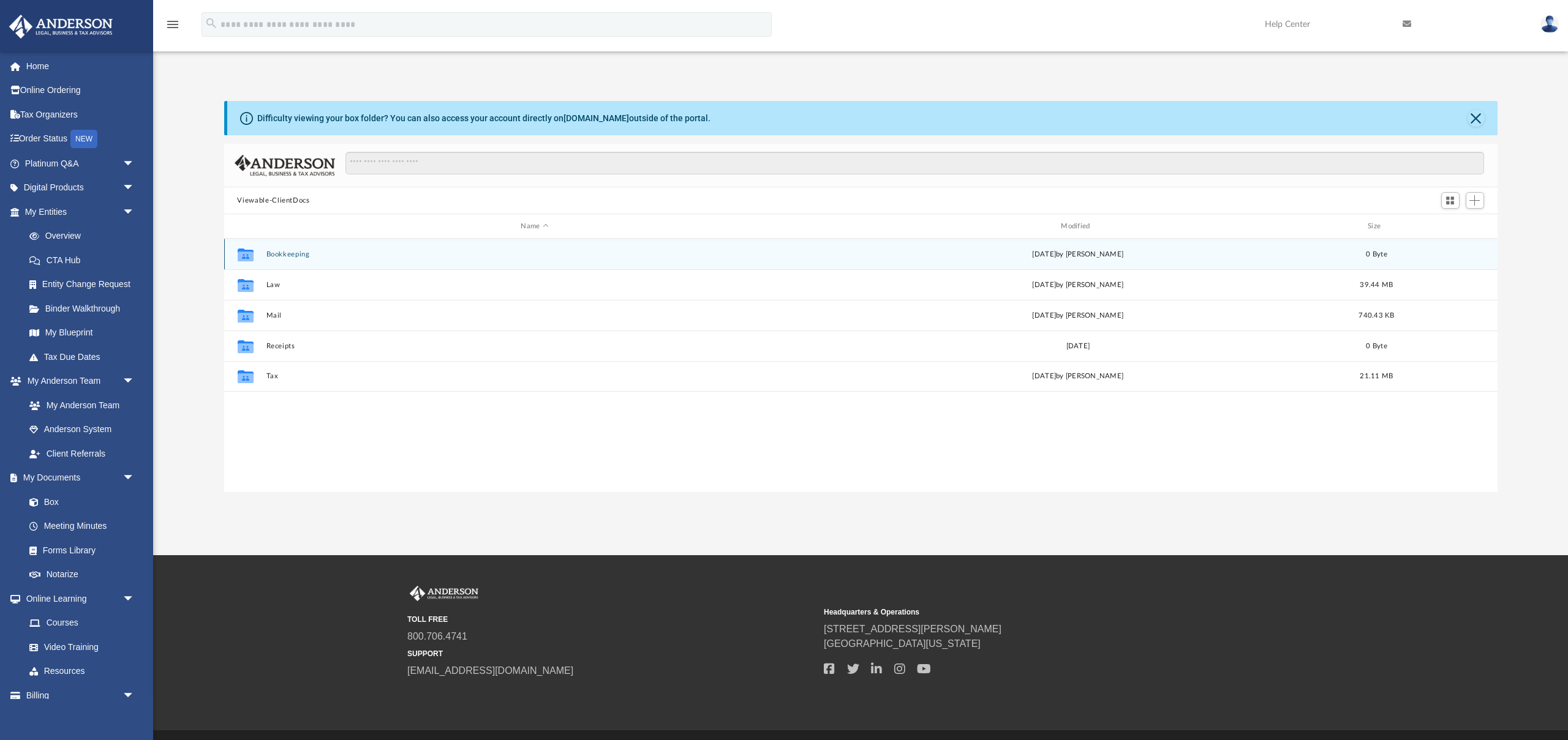
scroll to position [279, 1273]
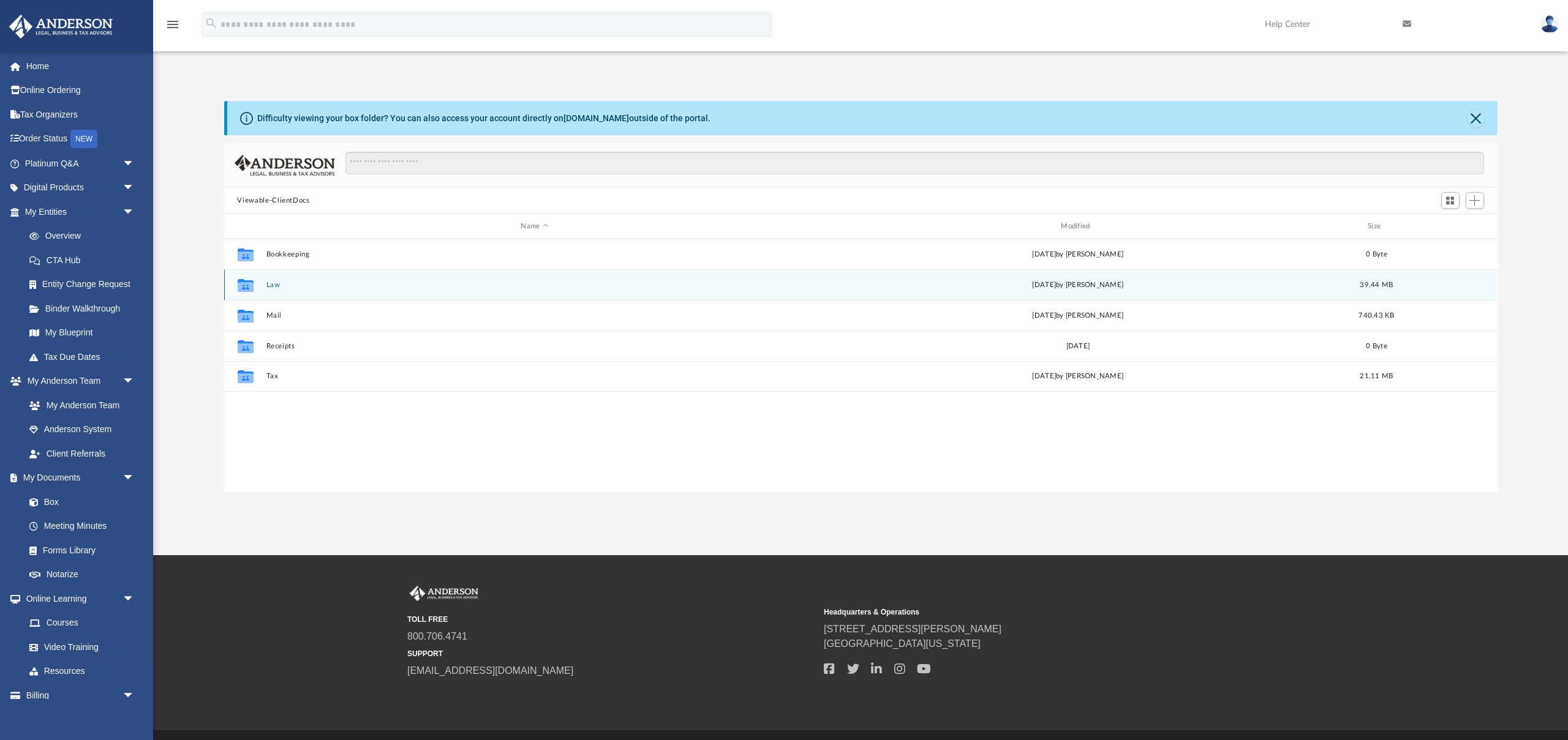
click at [269, 285] on button "Law" at bounding box center [534, 285] width 538 height 8
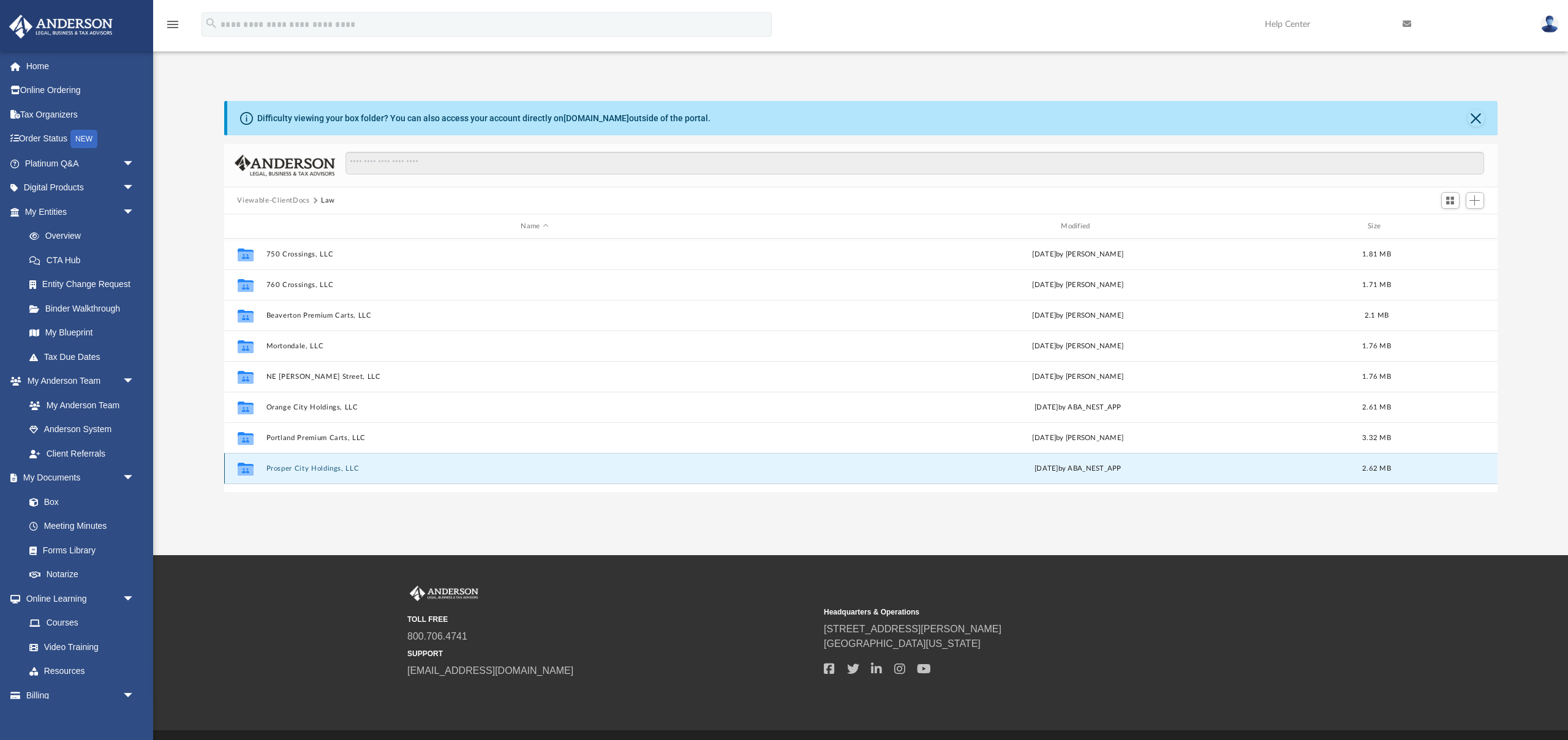
click at [322, 469] on button "Prosper City Holdings, LLC" at bounding box center [534, 469] width 538 height 8
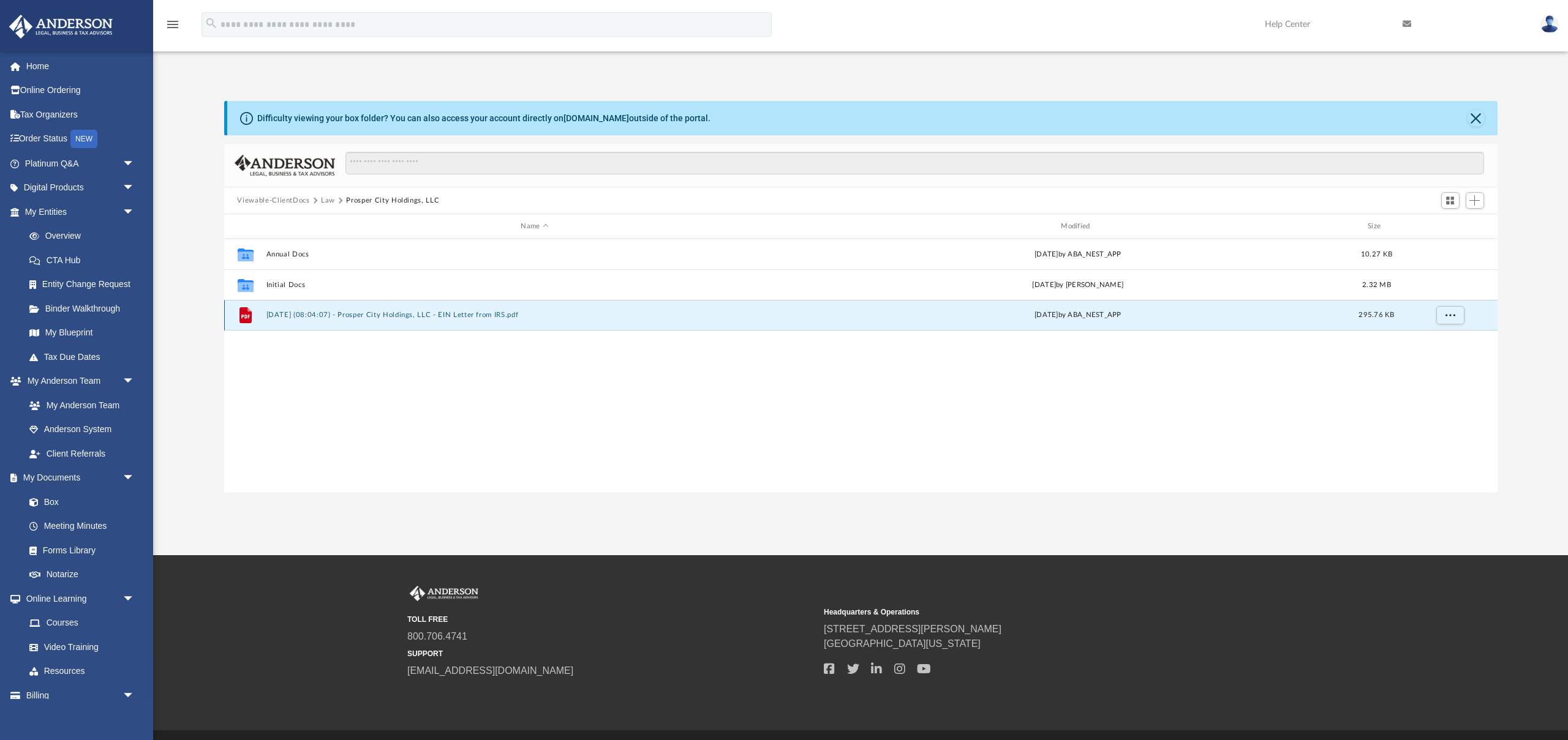
click at [473, 311] on button "[DATE] (08:04:07) - Prosper City Holdings, LLC - EIN Letter from IRS.pdf" at bounding box center [534, 315] width 538 height 8
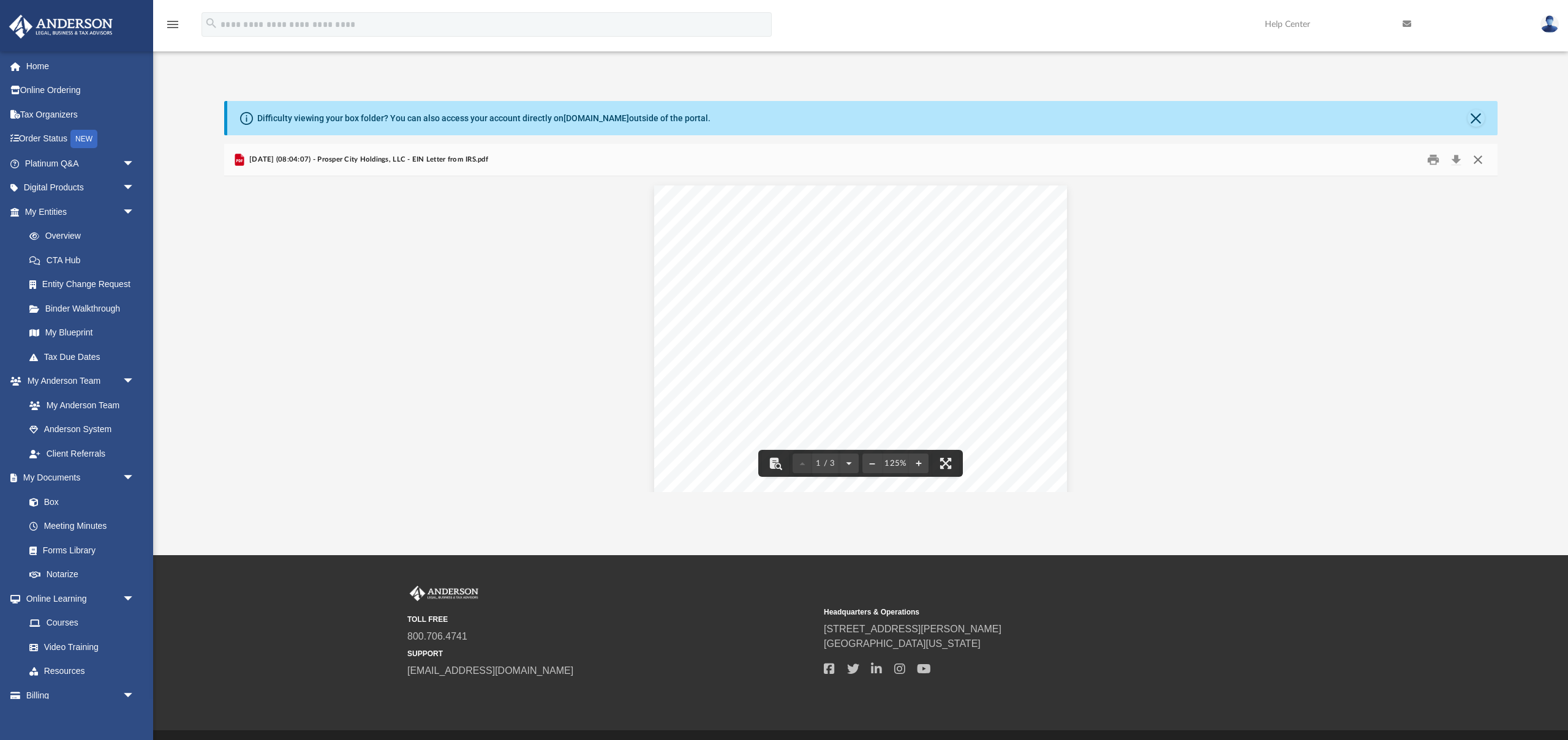
click at [1479, 158] on button "Close" at bounding box center [1477, 160] width 22 height 19
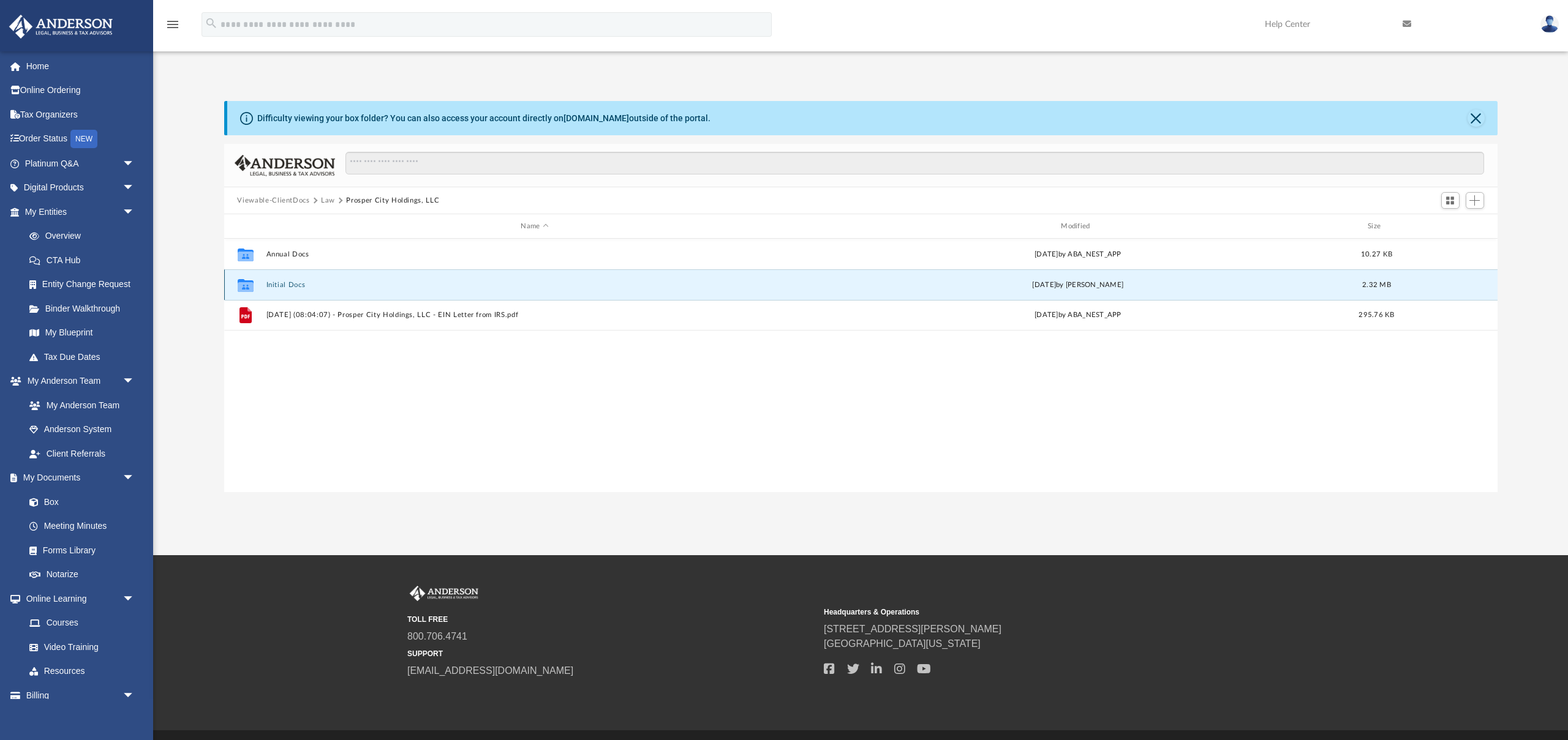
click at [285, 285] on button "Initial Docs" at bounding box center [534, 285] width 538 height 8
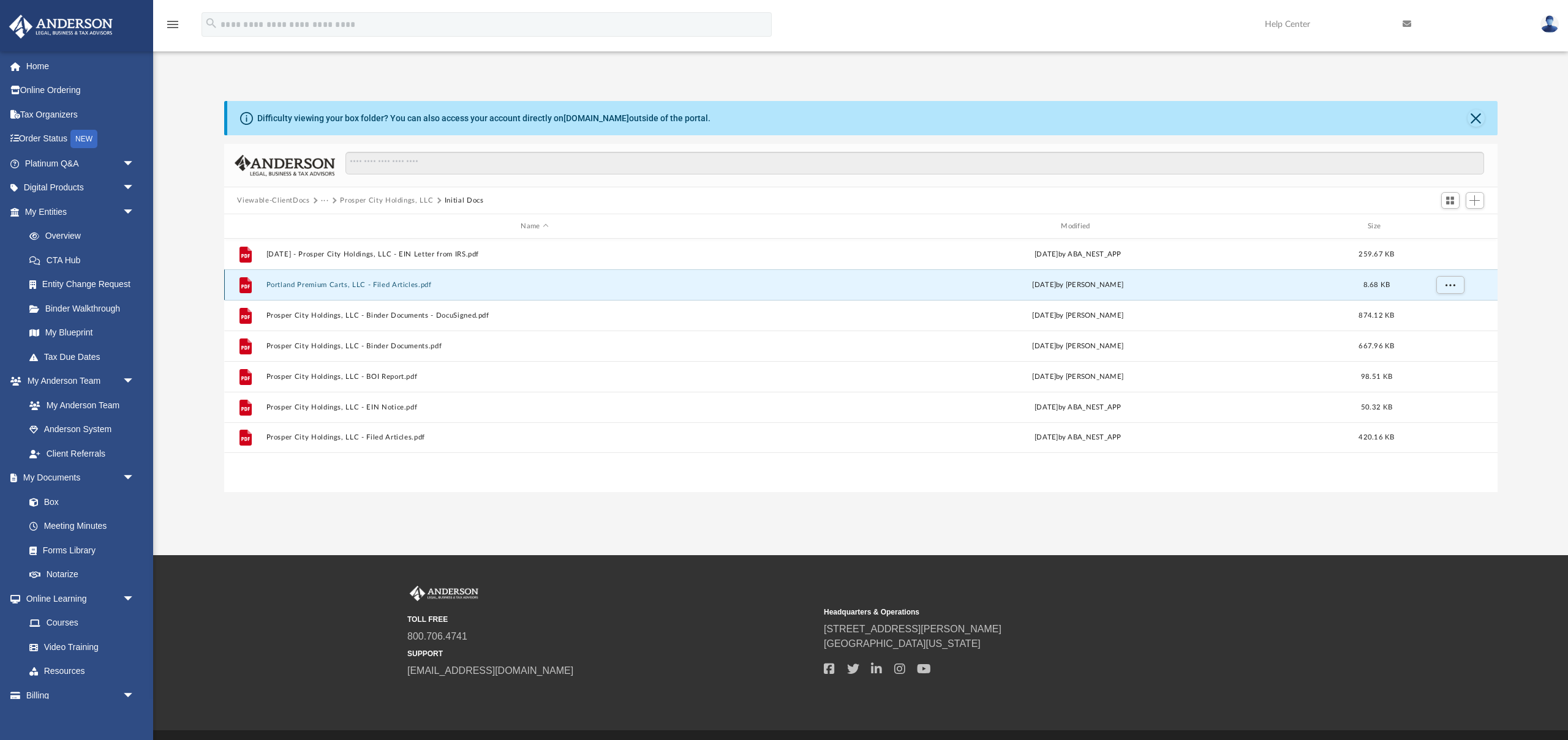
click at [374, 283] on button "Portland Premium Carts, LLC - Filed Articles.pdf" at bounding box center [534, 285] width 538 height 8
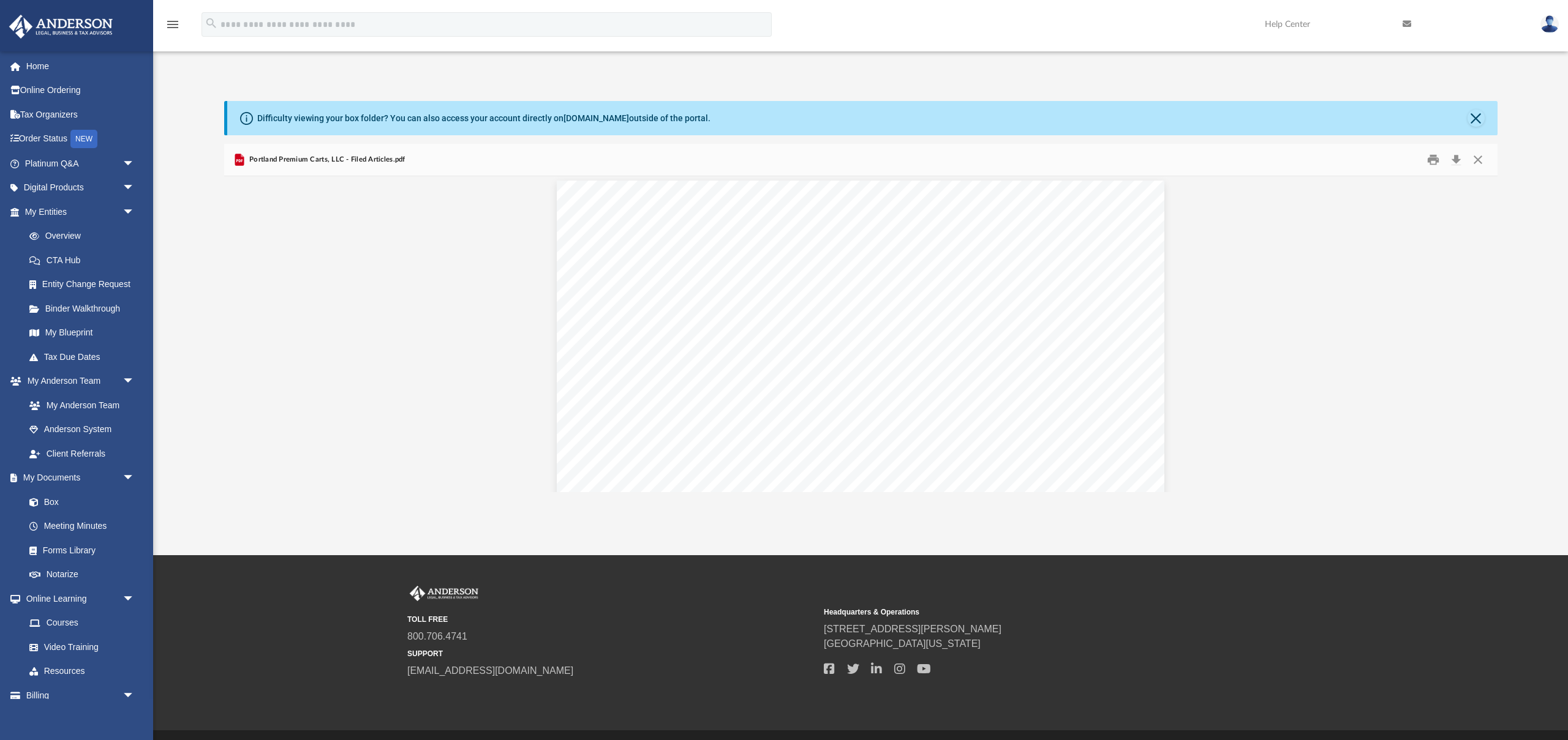
scroll to position [0, 0]
click at [1482, 161] on button "Close" at bounding box center [1477, 160] width 22 height 19
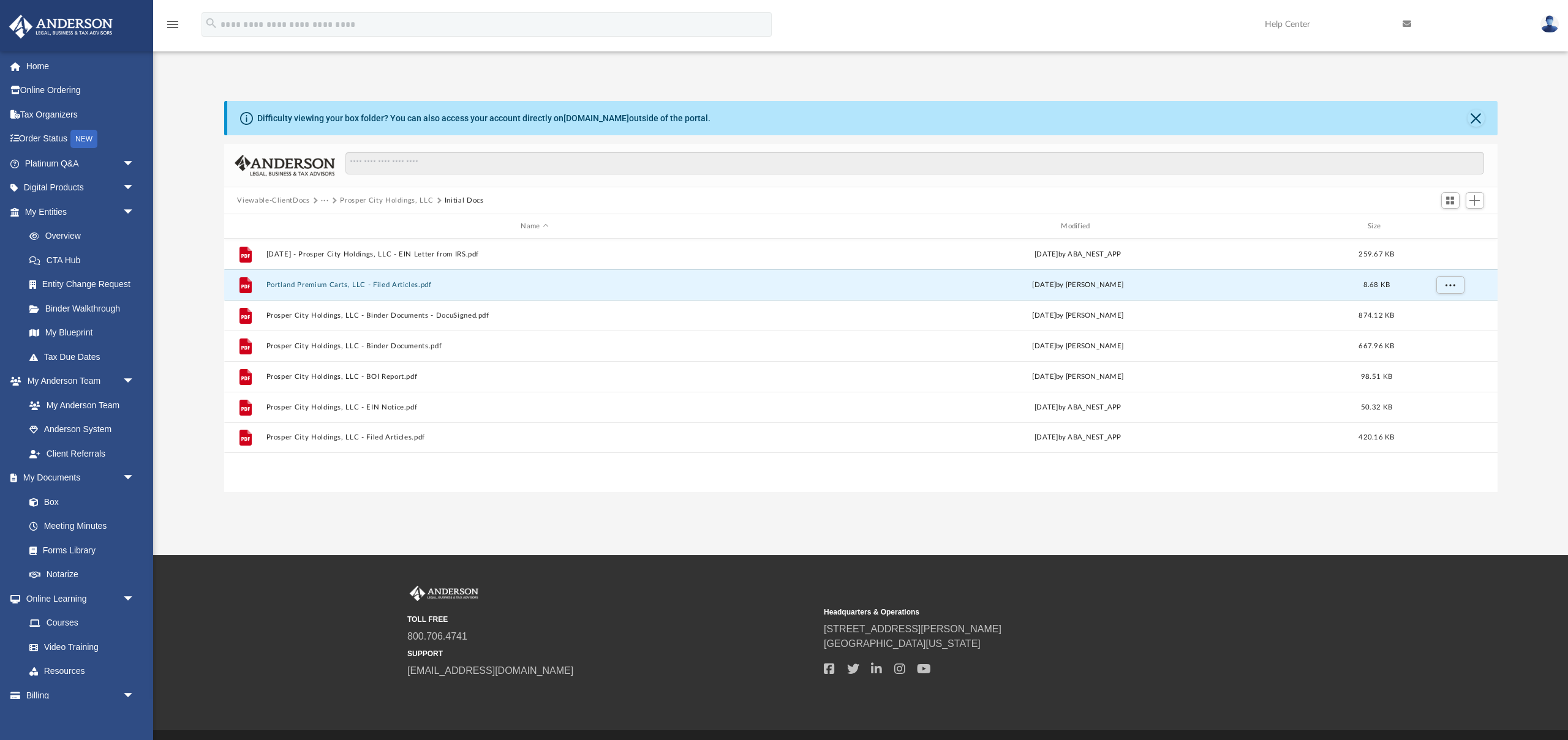
click at [374, 199] on button "Prosper City Holdings, LLC" at bounding box center [386, 201] width 93 height 11
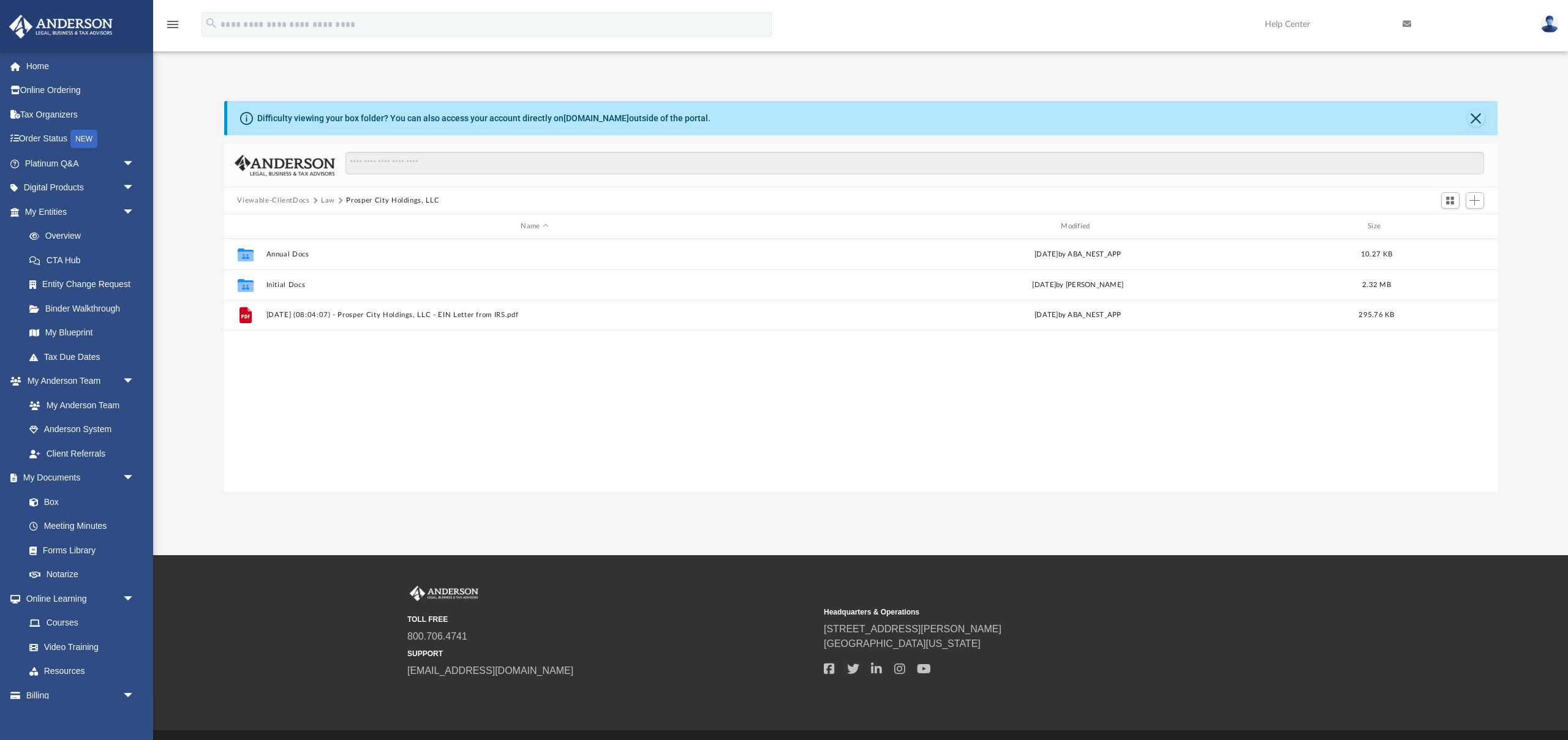
click at [325, 200] on button "Law" at bounding box center [328, 201] width 14 height 11
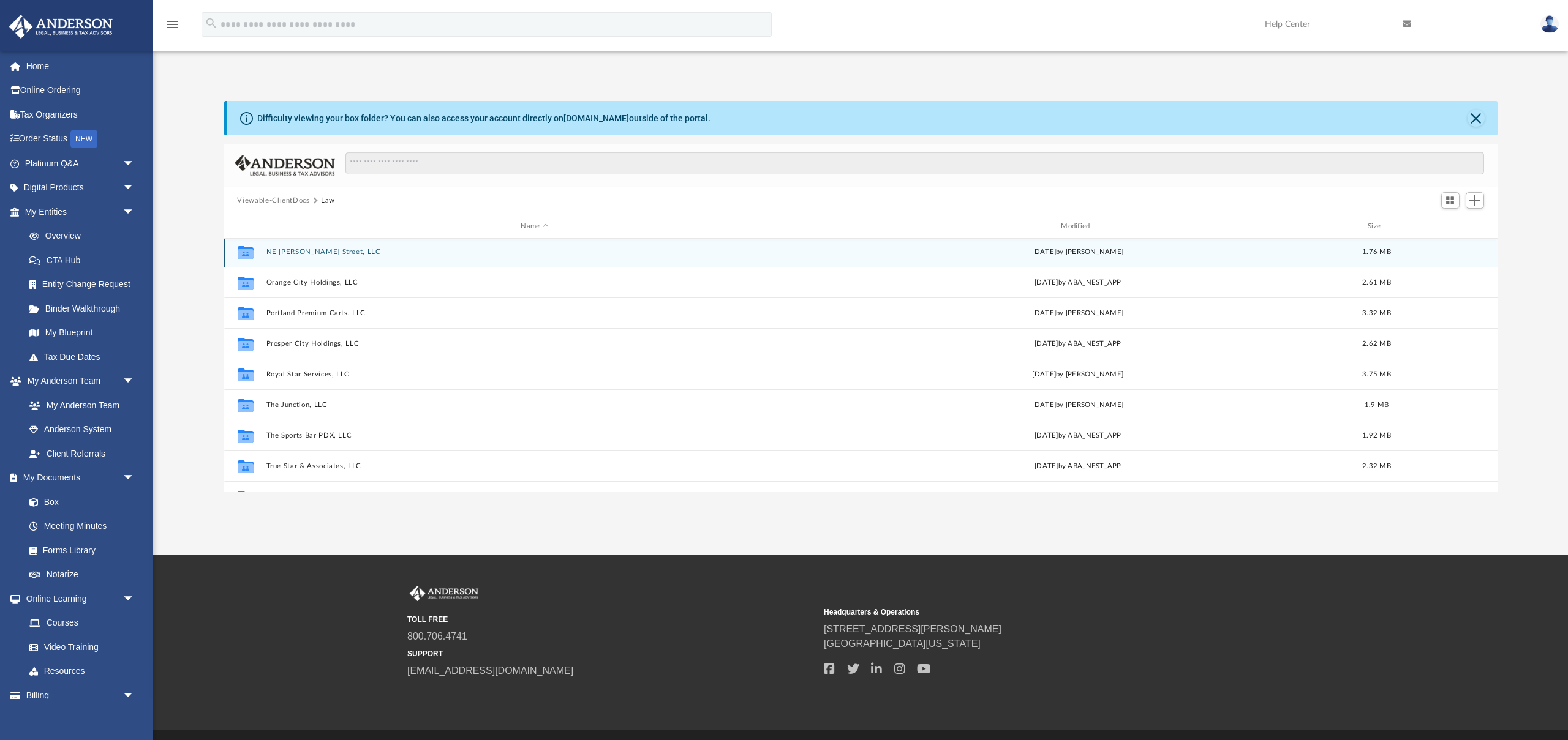
scroll to position [175, 0]
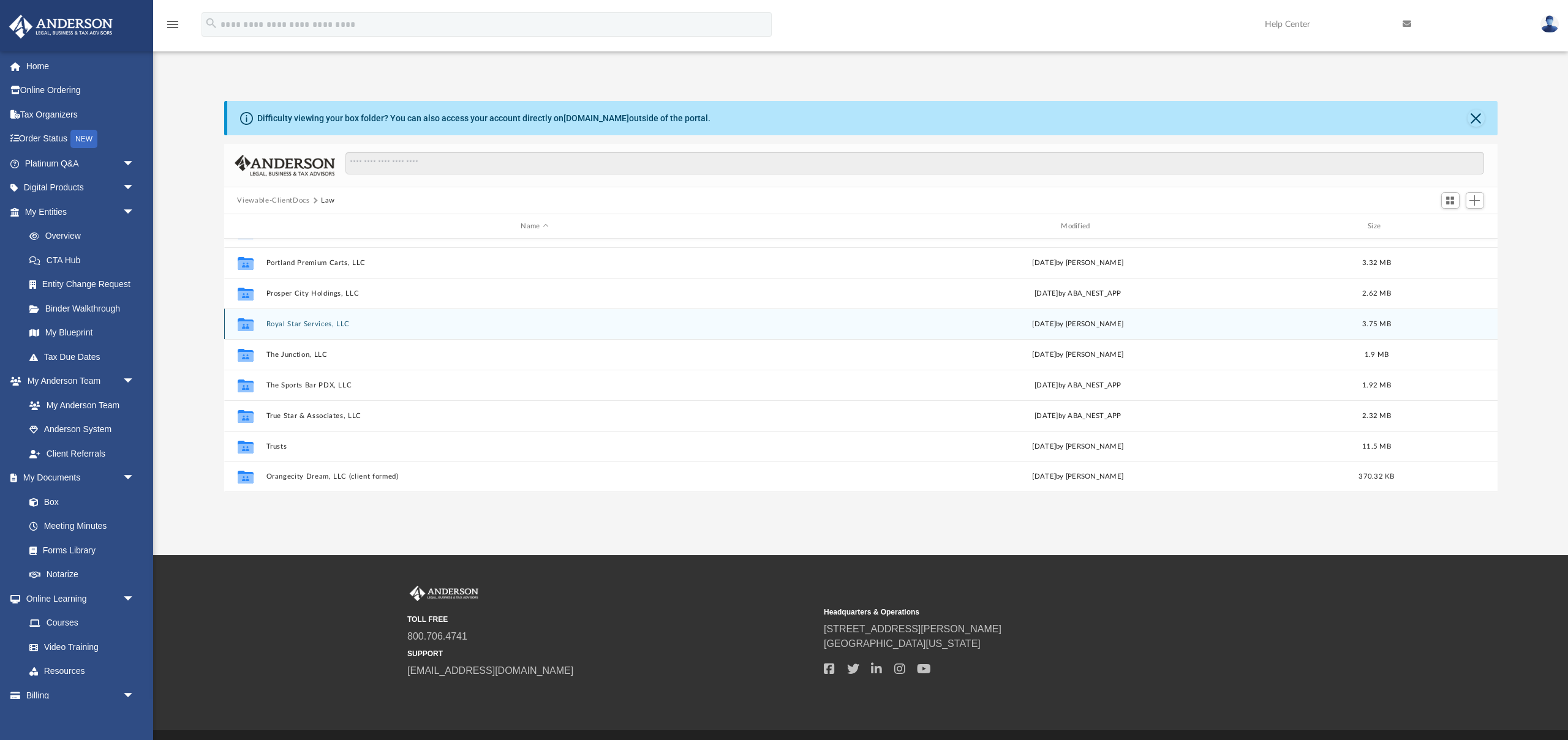
click at [310, 327] on button "Royal Star Services, LLC" at bounding box center [534, 324] width 538 height 8
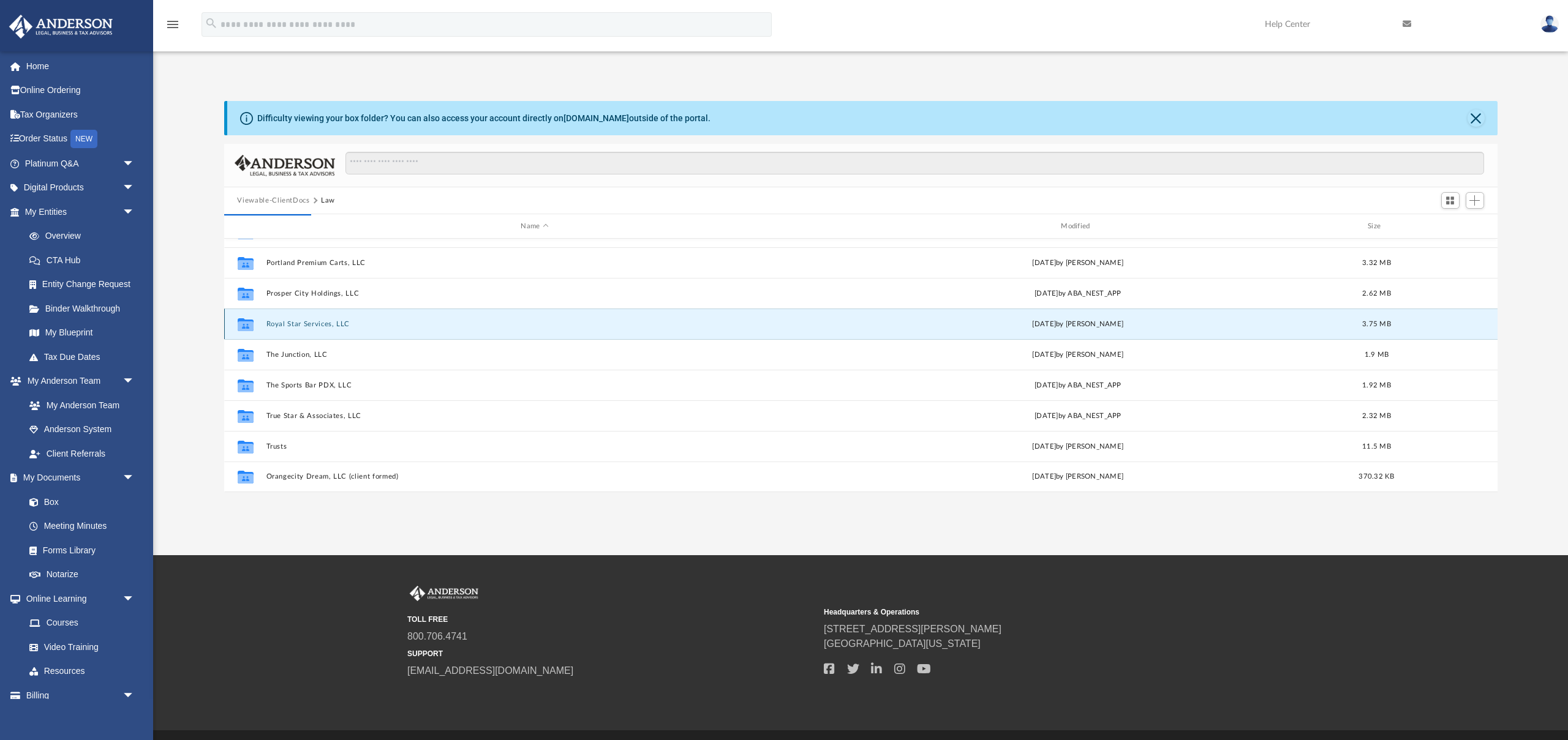
scroll to position [0, 0]
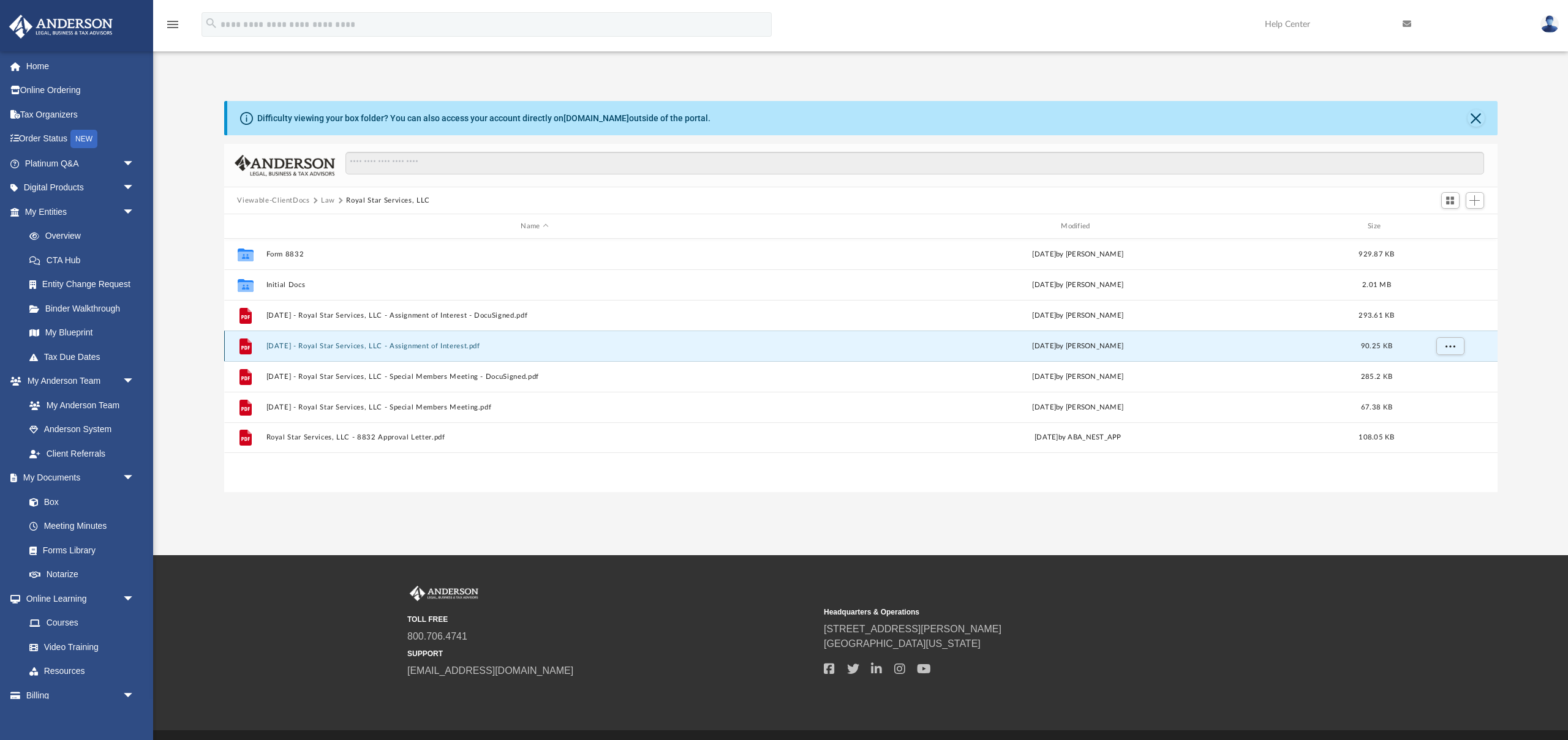
click at [378, 346] on button "[DATE] - Royal Star Services, LLC - Assignment of Interest.pdf" at bounding box center [534, 346] width 538 height 8
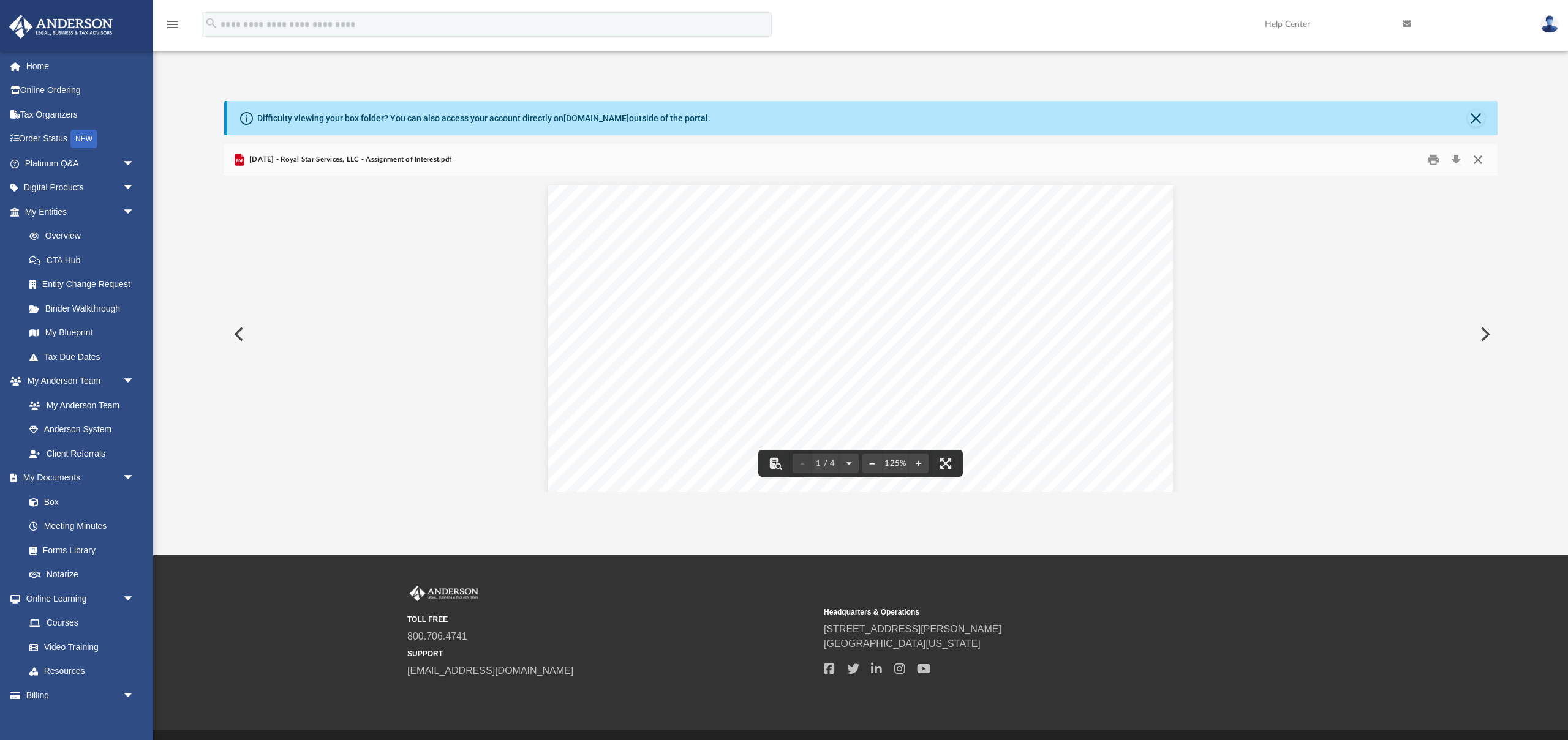
click at [1477, 159] on button "Close" at bounding box center [1477, 160] width 22 height 19
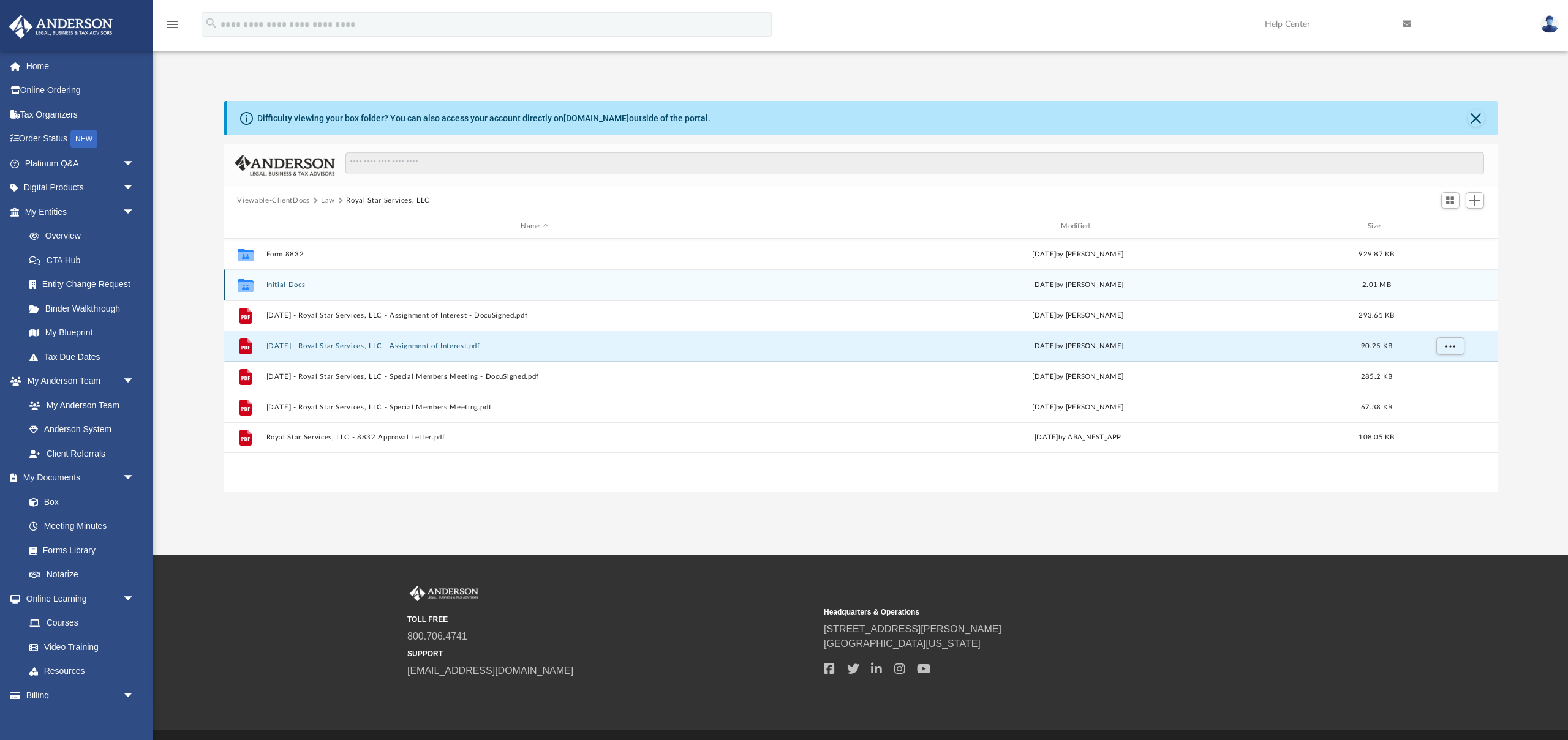
click at [278, 284] on button "Initial Docs" at bounding box center [534, 285] width 538 height 8
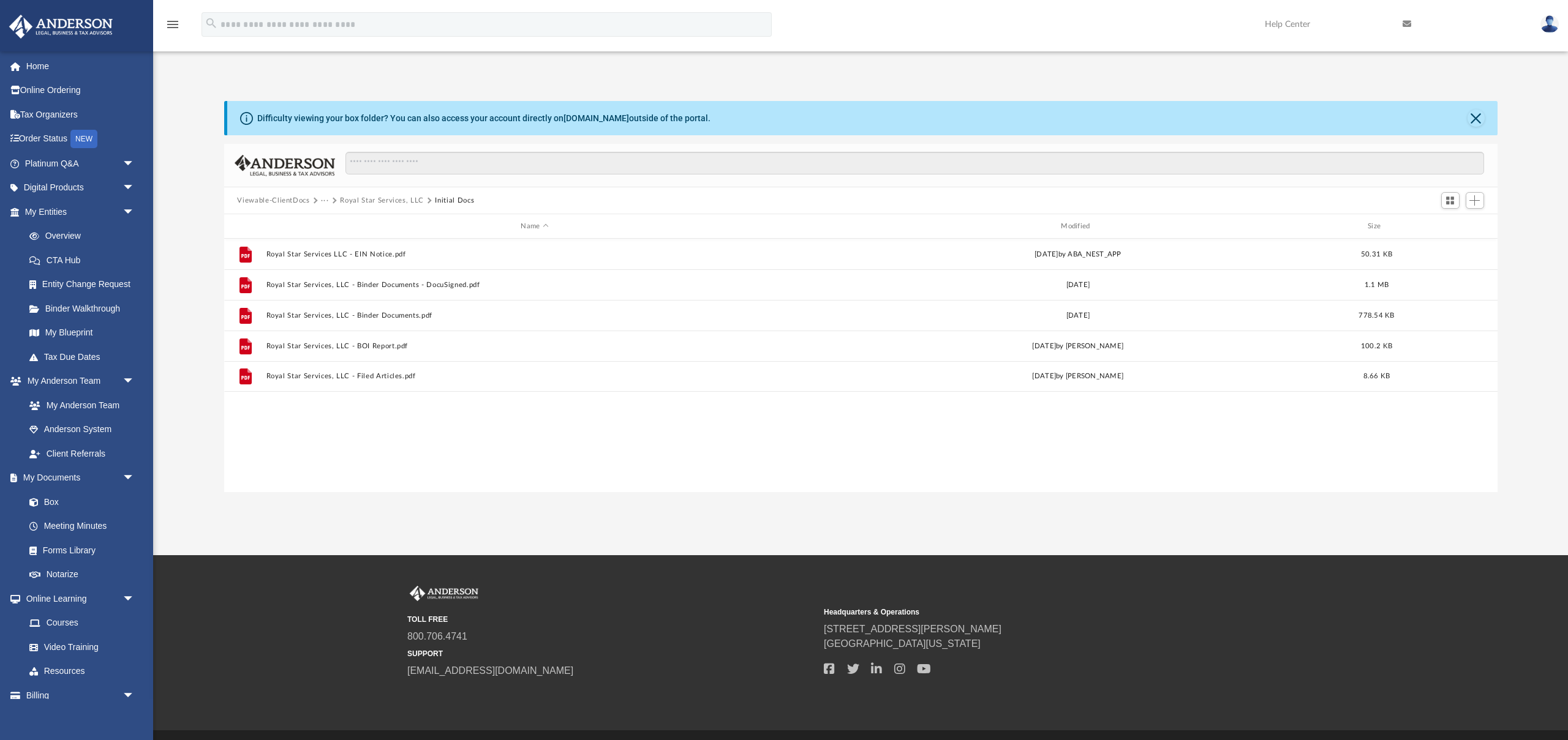
click at [394, 199] on button "Royal Star Services, LLC" at bounding box center [382, 201] width 84 height 11
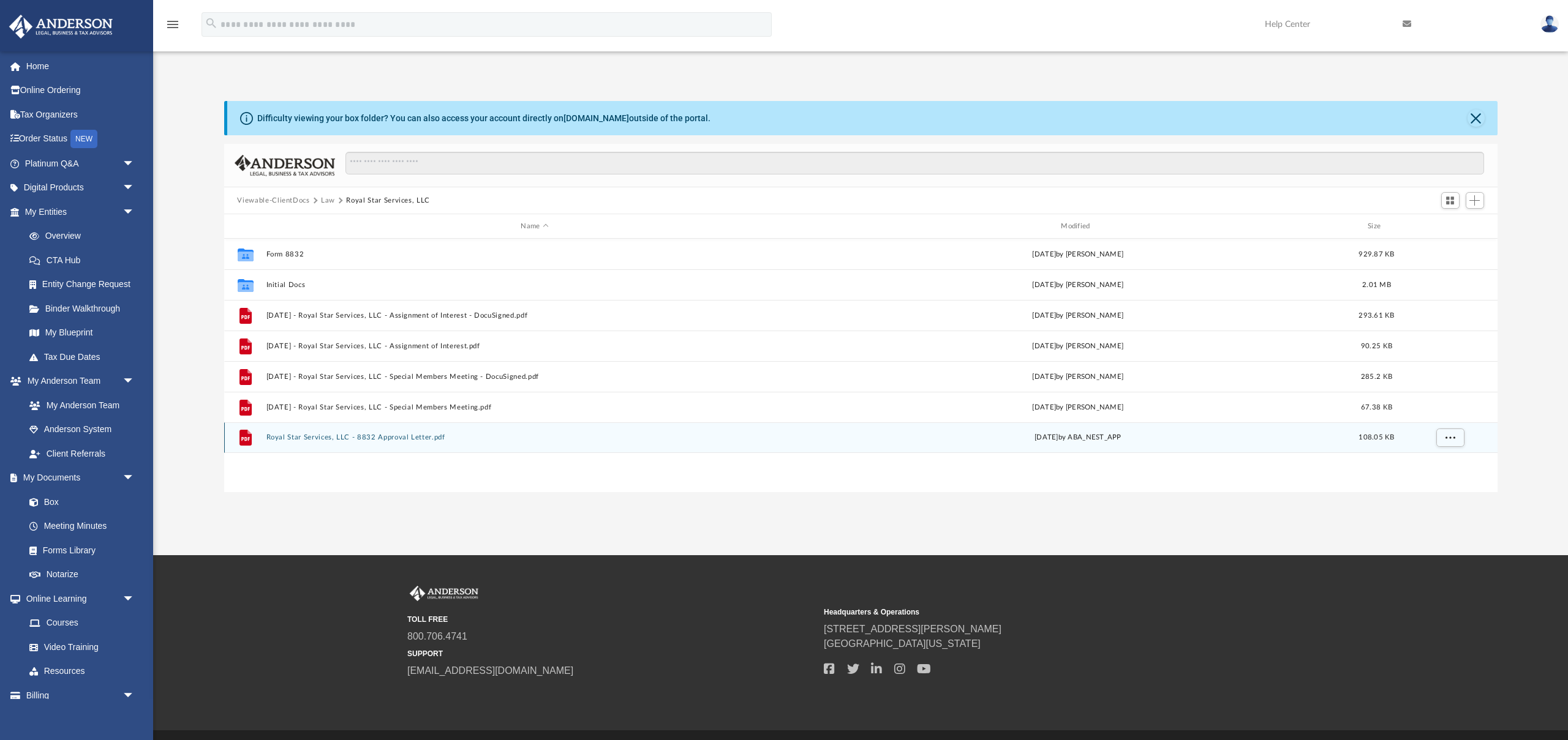
click at [350, 438] on button "Royal Star Services, LLC - 8832 Approval Letter.pdf" at bounding box center [534, 437] width 538 height 8
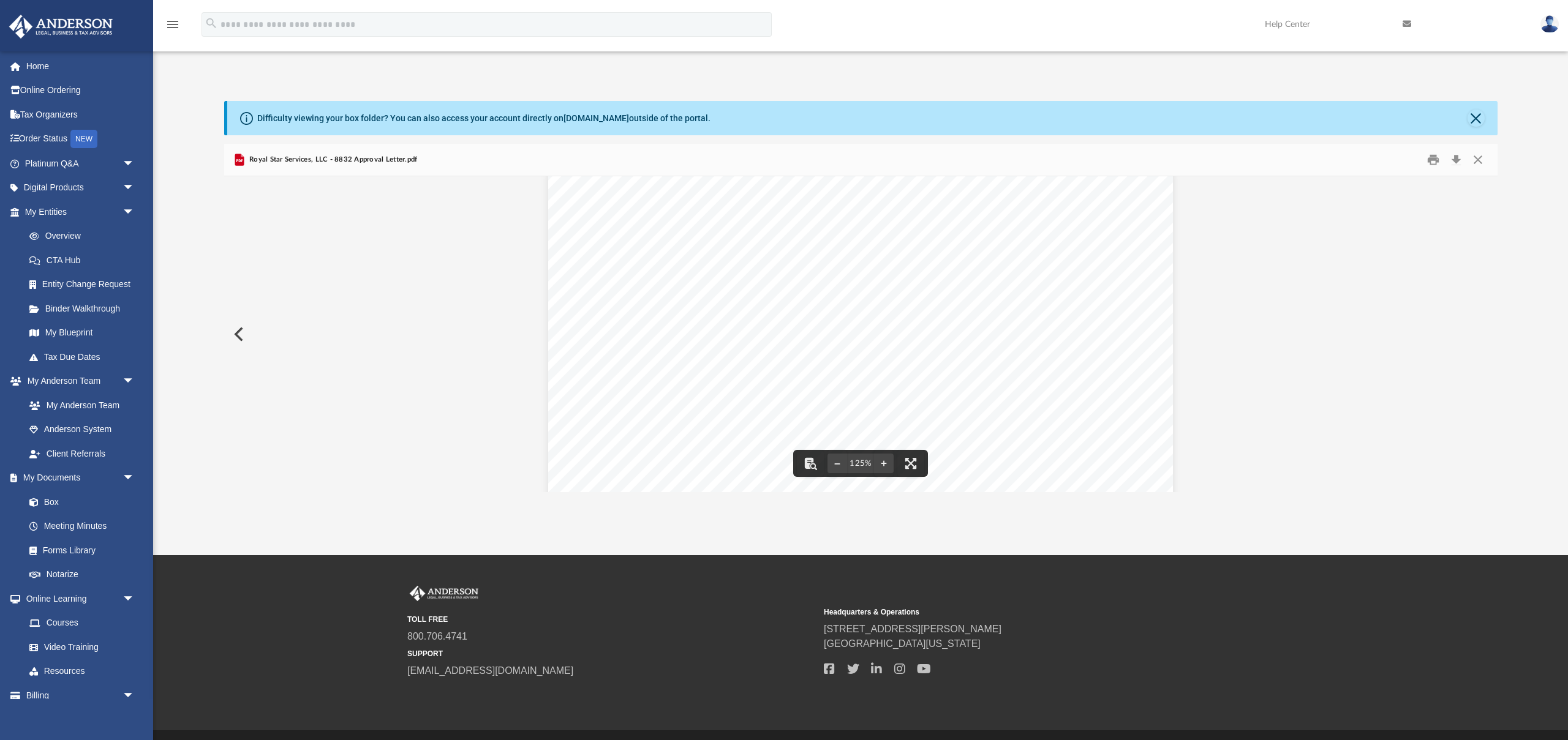
scroll to position [14, 0]
click at [1479, 162] on button "Close" at bounding box center [1477, 160] width 22 height 19
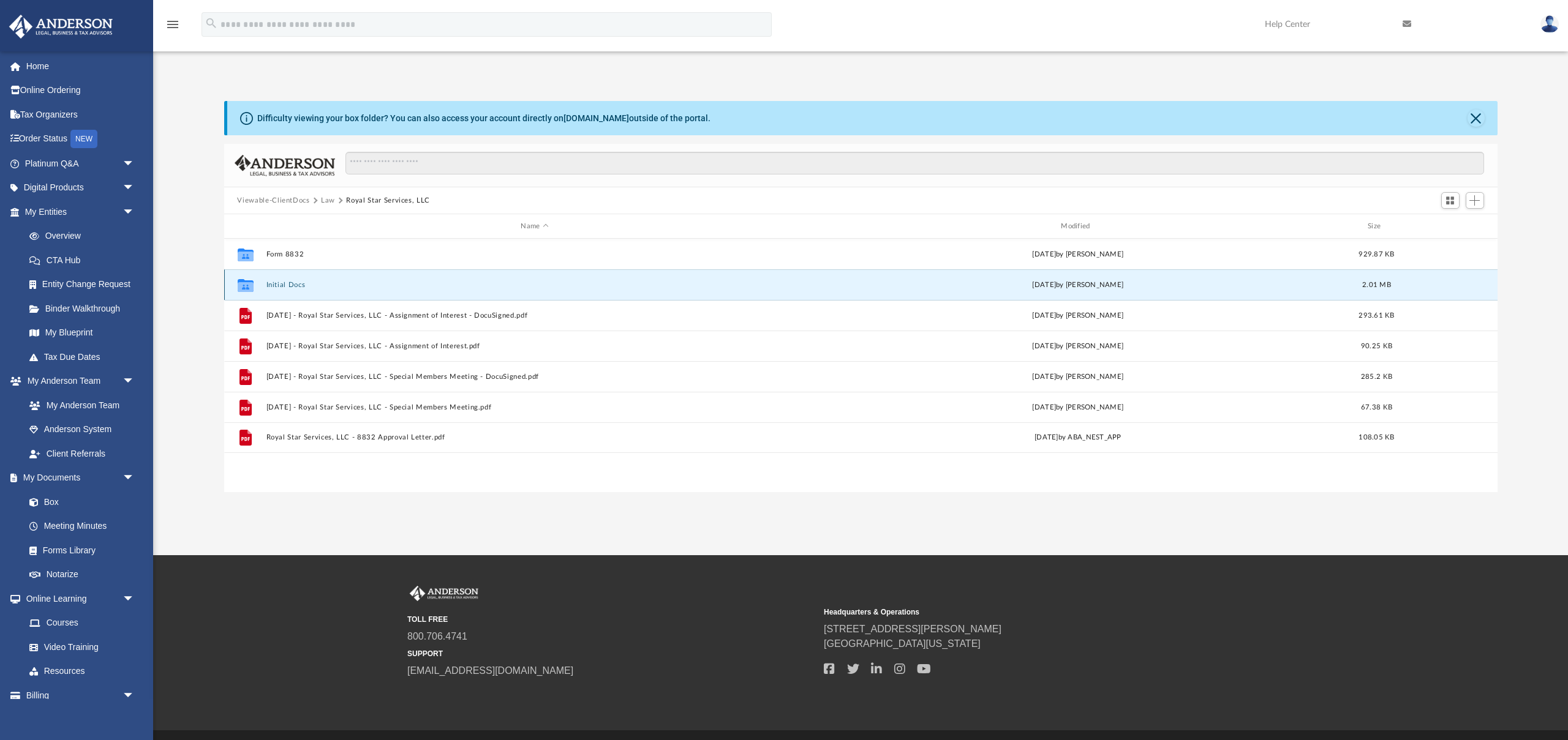
click at [278, 285] on button "Initial Docs" at bounding box center [534, 285] width 538 height 8
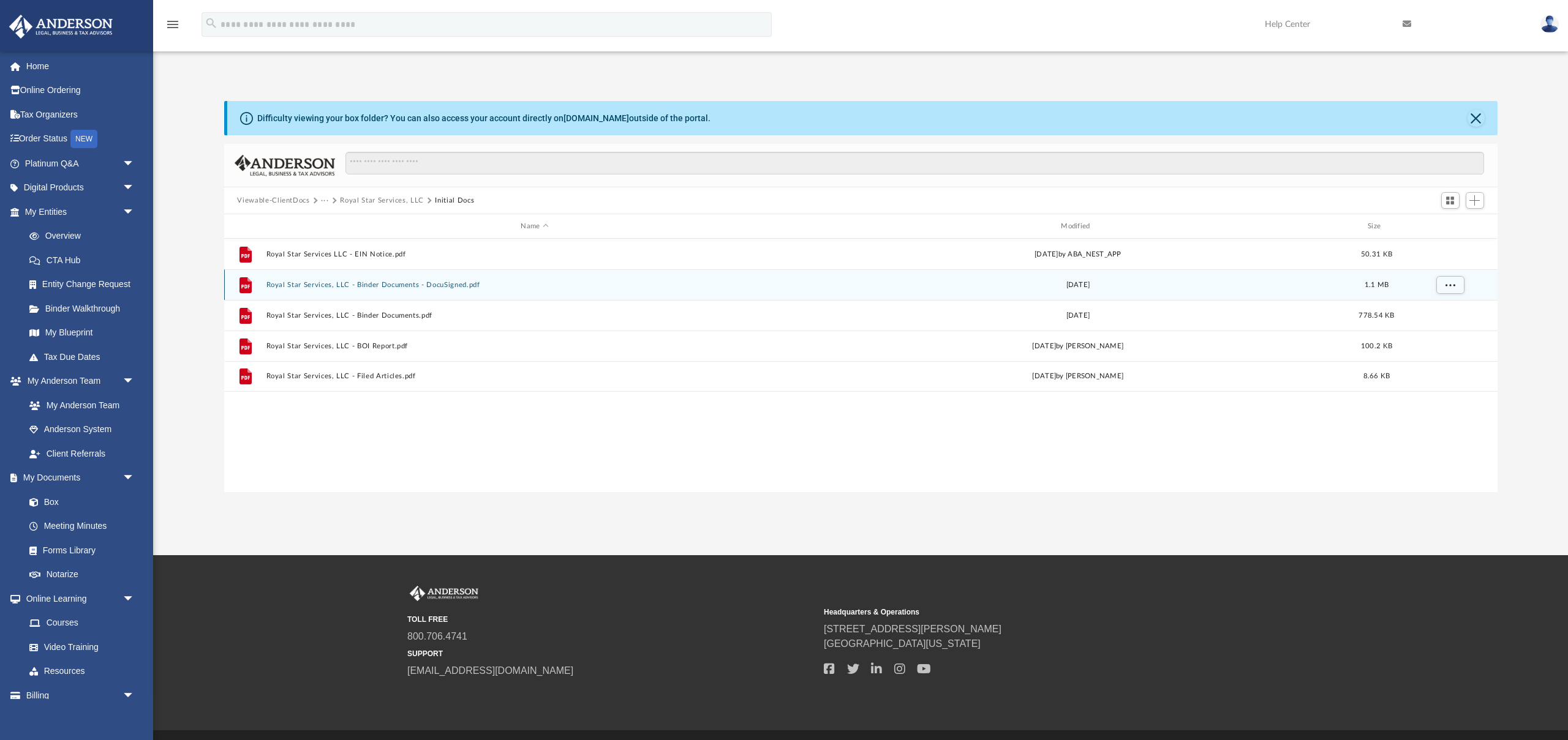
click at [434, 287] on button "Royal Star Services, LLC - Binder Documents - DocuSigned.pdf" at bounding box center [534, 285] width 538 height 8
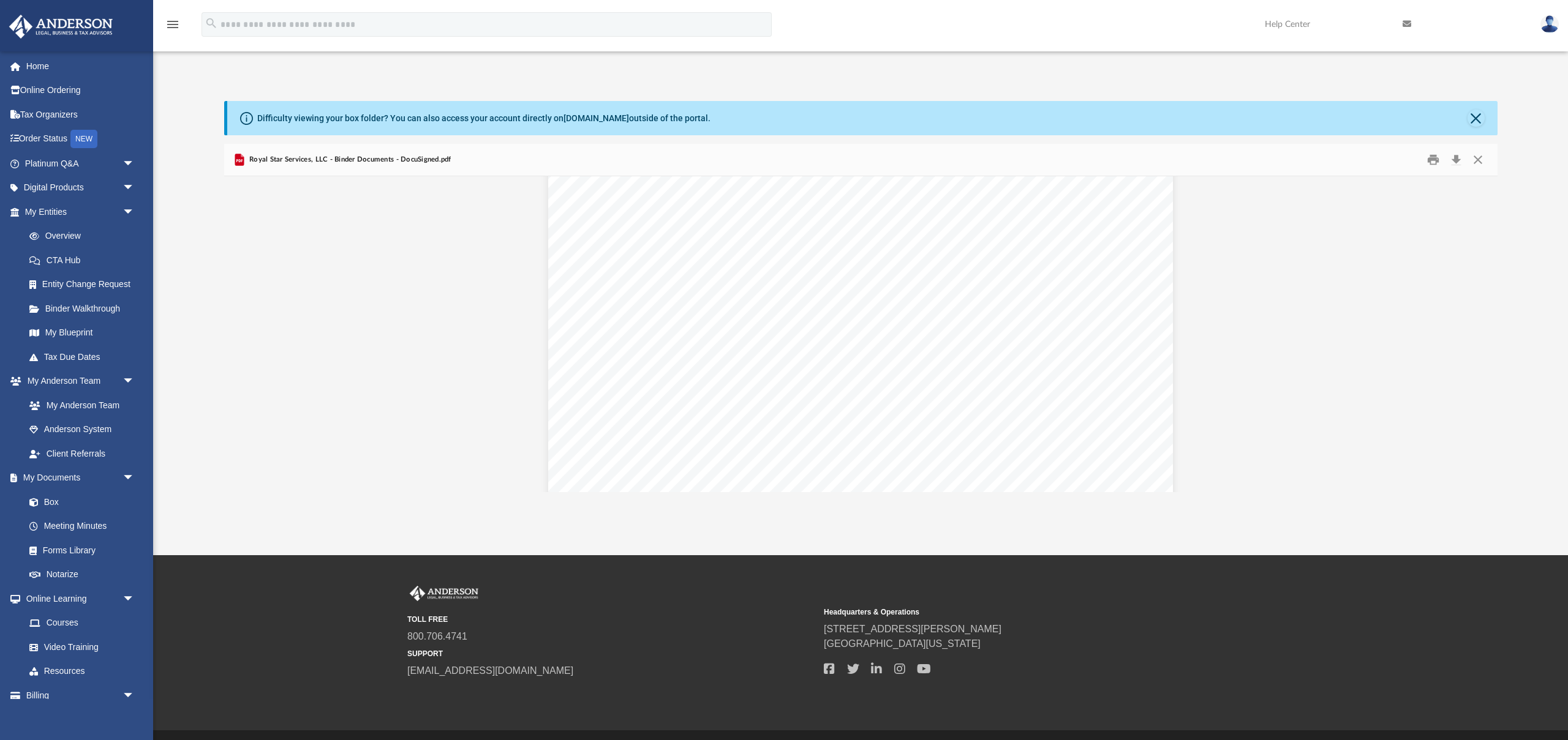
scroll to position [266, 0]
click at [1478, 164] on button "Close" at bounding box center [1477, 160] width 22 height 19
